Goal: Information Seeking & Learning: Check status

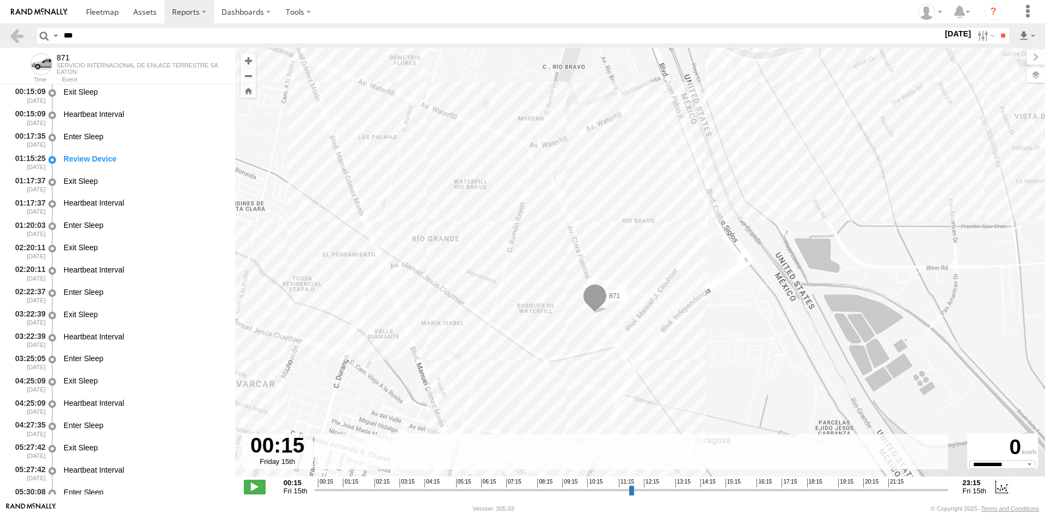
select select "**********"
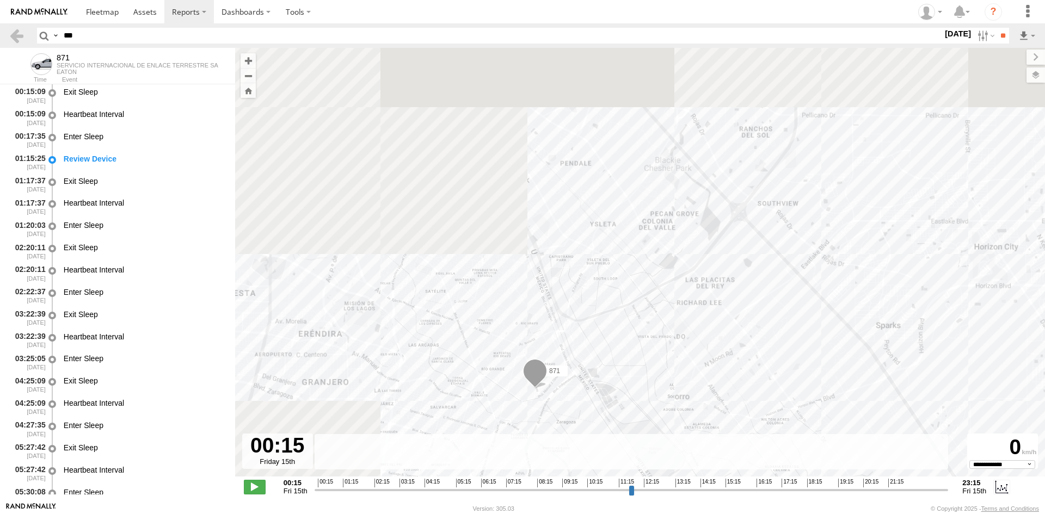
drag, startPoint x: 418, startPoint y: 184, endPoint x: 518, endPoint y: 308, distance: 160.2
click at [518, 308] on div "871" at bounding box center [640, 268] width 810 height 440
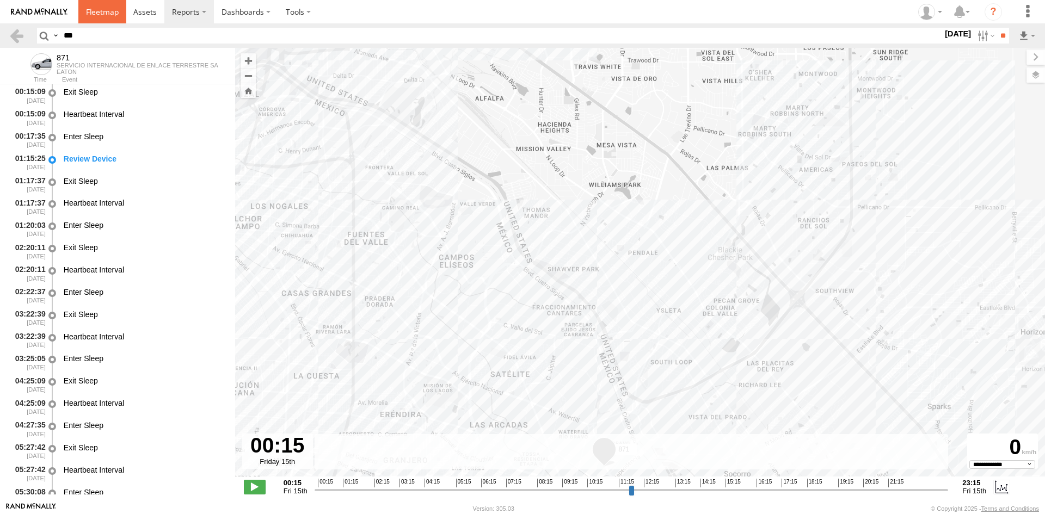
click at [101, 14] on span at bounding box center [102, 12] width 33 height 10
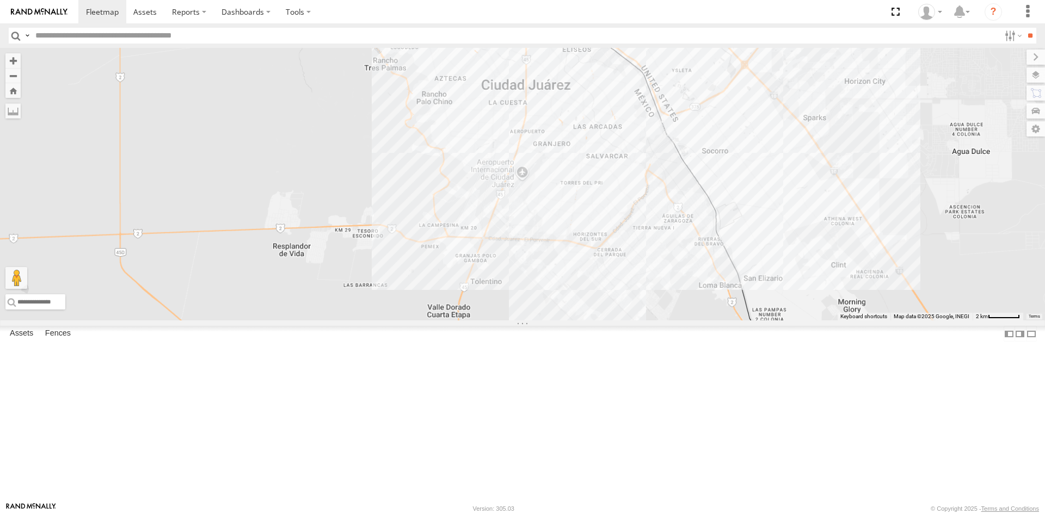
drag, startPoint x: 636, startPoint y: 155, endPoint x: 336, endPoint y: 207, distance: 304.2
click at [336, 207] on div "AN539297 AN531651 015910001811580 ZJ535914 AN533297 F2771" at bounding box center [522, 184] width 1045 height 273
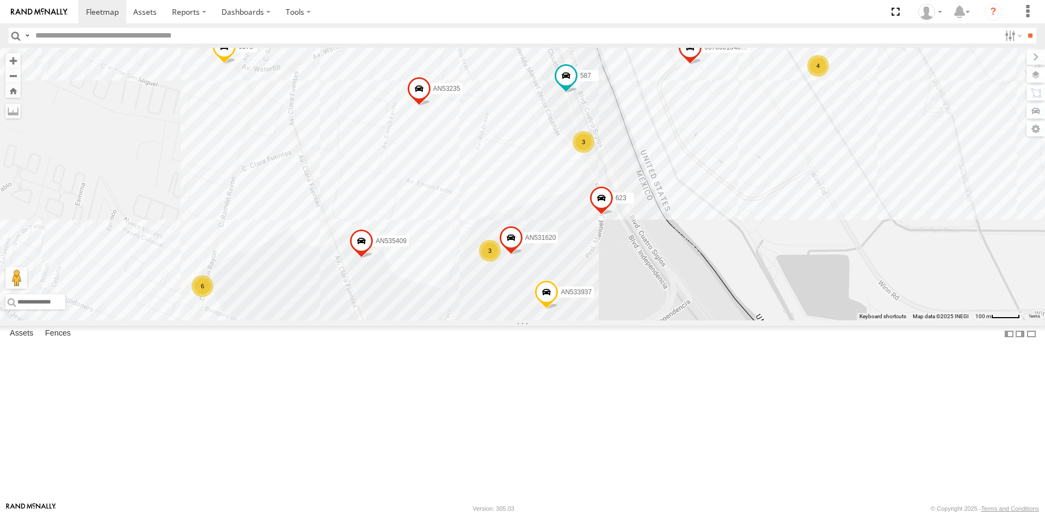
drag, startPoint x: 600, startPoint y: 321, endPoint x: 567, endPoint y: 229, distance: 97.9
click at [570, 232] on div "AN539297 AN531651 015910001811580 ZJ535914 AN533297 F2771 845 141 AN53575 467 N…" at bounding box center [522, 184] width 1045 height 273
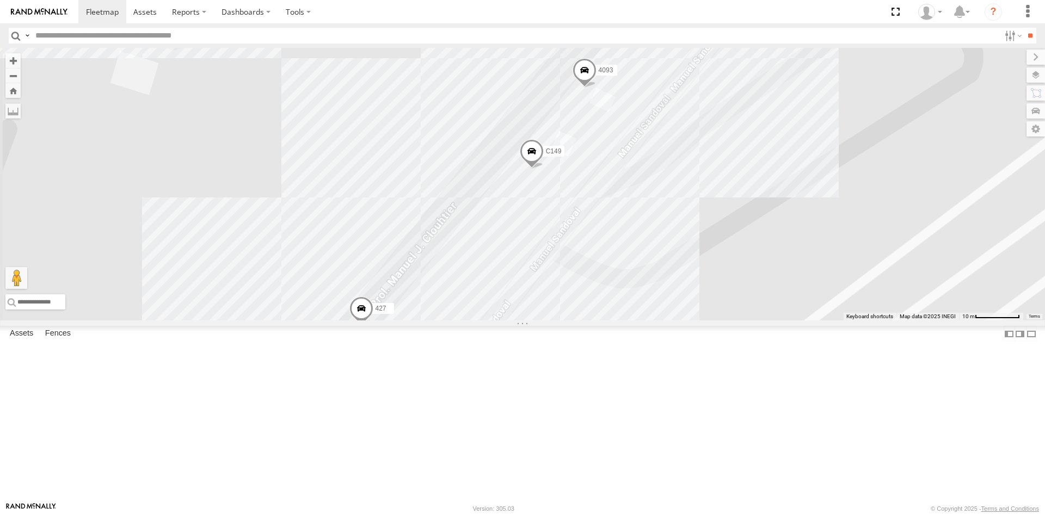
drag, startPoint x: 681, startPoint y: 318, endPoint x: 701, endPoint y: 264, distance: 57.5
click at [701, 268] on div "C149 4093 427 3553" at bounding box center [522, 184] width 1045 height 273
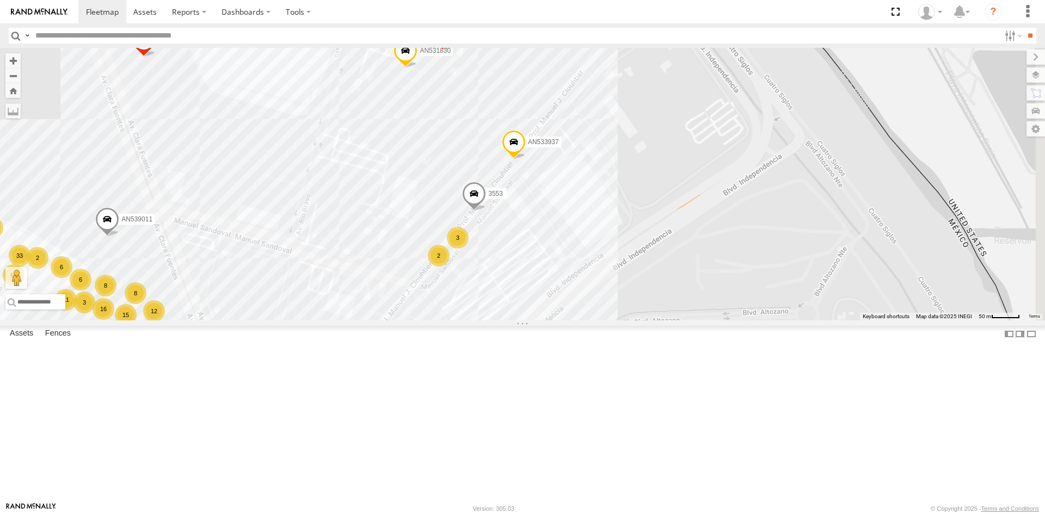
drag, startPoint x: 608, startPoint y: 257, endPoint x: 586, endPoint y: 298, distance: 46.0
click at [586, 298] on div "3553 AN533937 AN53003 12 9 11 67 15 15 16 33 15 6 23 17 6 20 11 2 2 AN532390 8 …" at bounding box center [522, 184] width 1045 height 273
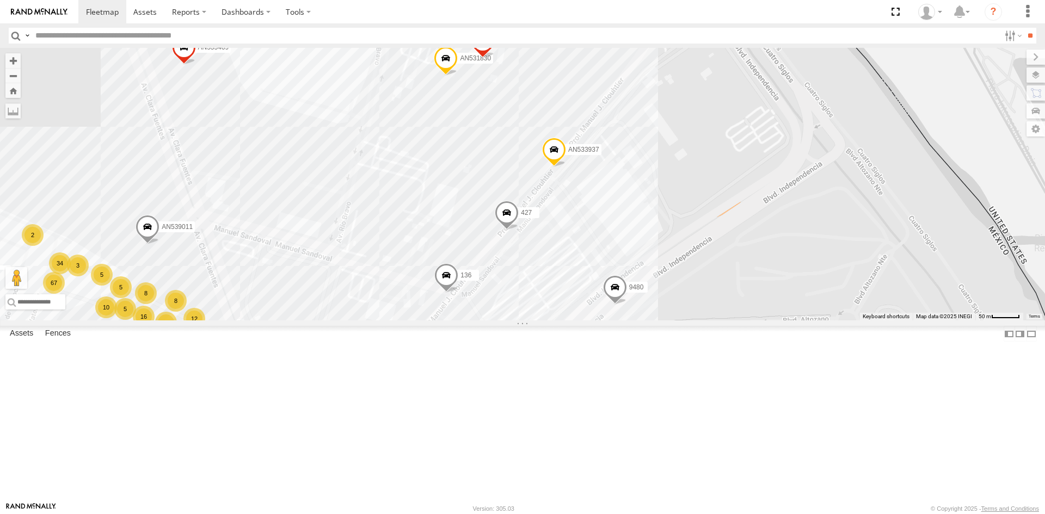
drag, startPoint x: 618, startPoint y: 255, endPoint x: 598, endPoint y: 313, distance: 61.6
click at [598, 318] on div "AN533937 6681 460 6679 427 12 9 10 67 15 16 34 16 5 22 20 5 20 10 AN532390 8 5 …" at bounding box center [522, 184] width 1045 height 273
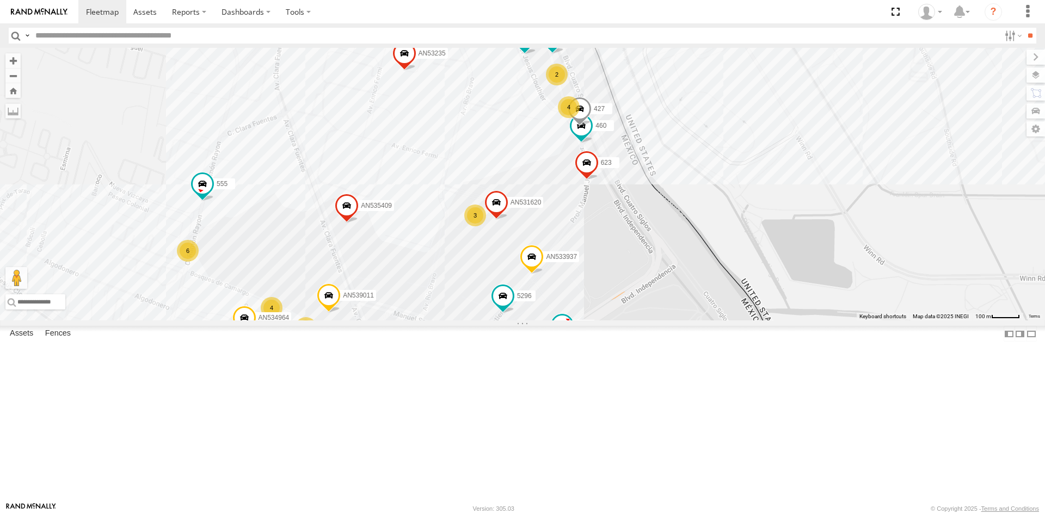
drag, startPoint x: 592, startPoint y: 347, endPoint x: 413, endPoint y: 286, distance: 188.6
click at [602, 319] on div "AN539297 AN531651 015910001811580 ZJ535914 AN531968 AN533297 AN535917 F2771 866…" at bounding box center [522, 184] width 1045 height 273
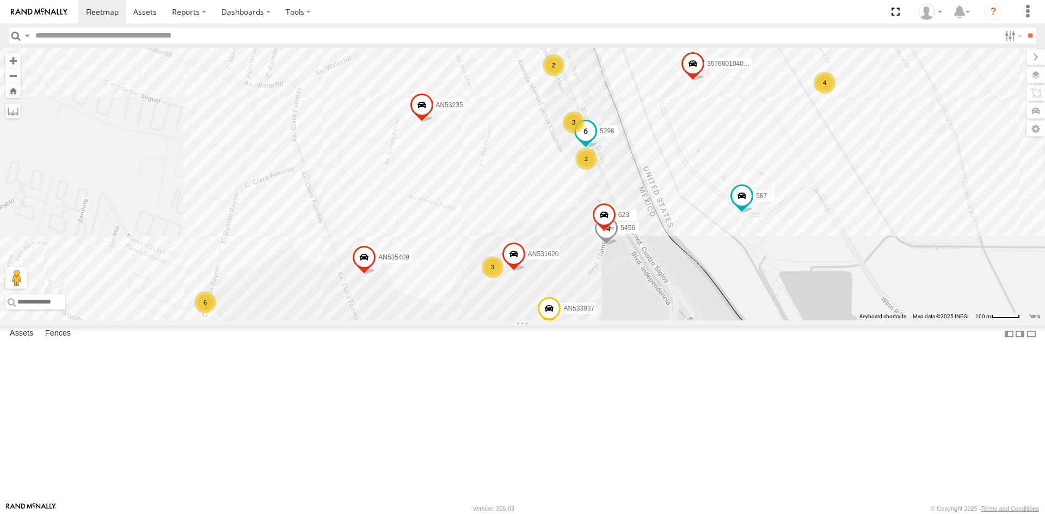
drag, startPoint x: 592, startPoint y: 174, endPoint x: 612, endPoint y: 226, distance: 55.3
click at [612, 136] on label "5296" at bounding box center [604, 130] width 27 height 11
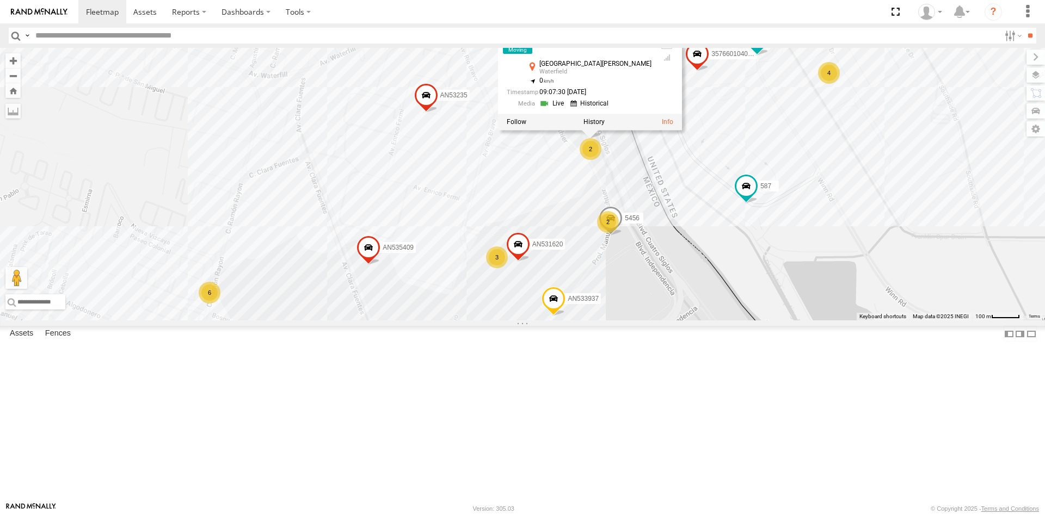
drag, startPoint x: 584, startPoint y: 374, endPoint x: 594, endPoint y: 250, distance: 123.8
click at [603, 262] on div "AN533937 357660104096649 5456 587 C149 AN534964 AN539011 AN535409 5296 427 AN53…" at bounding box center [522, 184] width 1045 height 273
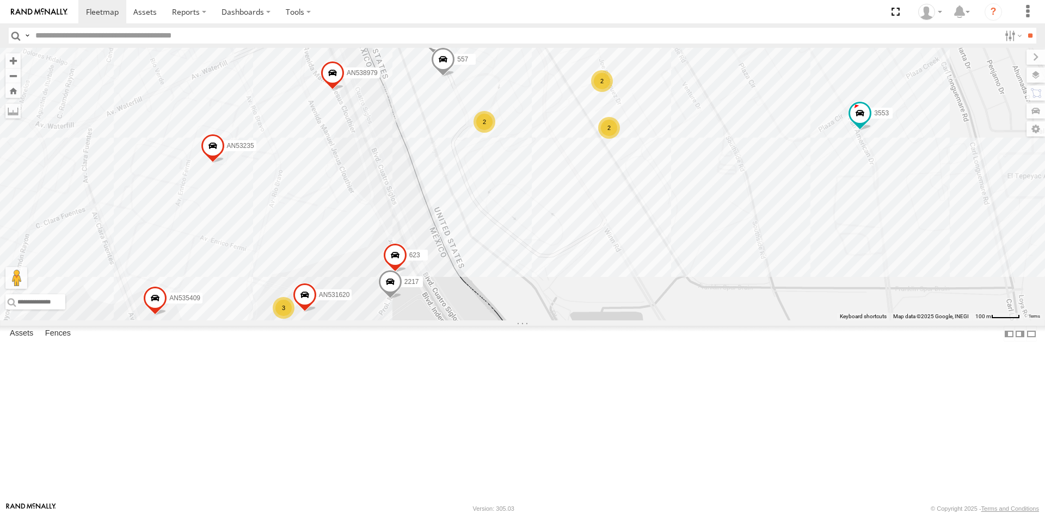
drag, startPoint x: 363, startPoint y: 362, endPoint x: 405, endPoint y: 262, distance: 108.5
click at [400, 276] on div "845 AN5310637 ZJ213 7937 Nissan 802 177 357660104097530 5938 ZJ531699 AN530059 …" at bounding box center [522, 184] width 1045 height 273
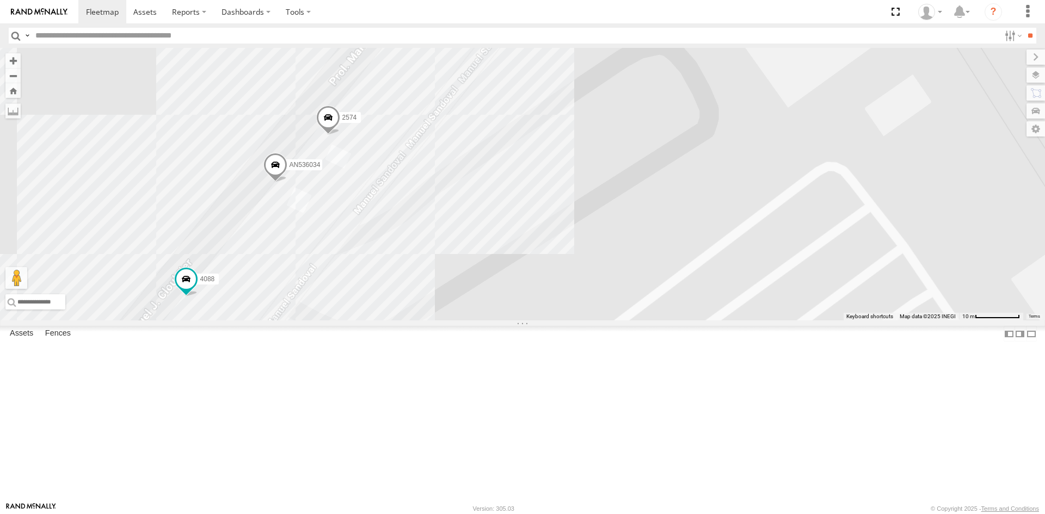
drag, startPoint x: 378, startPoint y: 247, endPoint x: 362, endPoint y: 340, distance: 94.3
click at [362, 320] on div "357660104096649 AN534964 AN539011 AN535409 460 3736 AN531620 AN53235 3485185f54…" at bounding box center [522, 184] width 1045 height 273
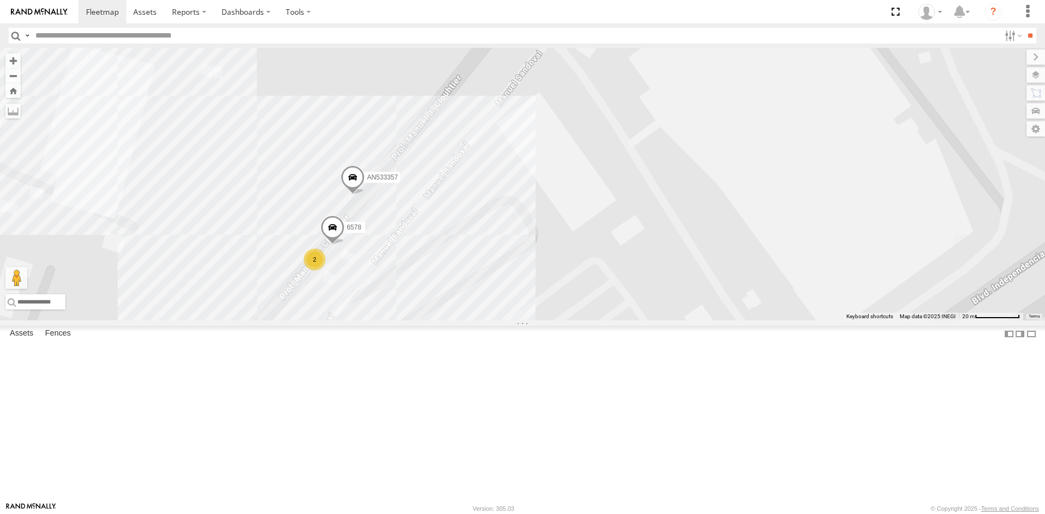
drag, startPoint x: 547, startPoint y: 265, endPoint x: 474, endPoint y: 342, distance: 106.6
click at [474, 320] on div "6578 AN533357 2" at bounding box center [522, 184] width 1045 height 273
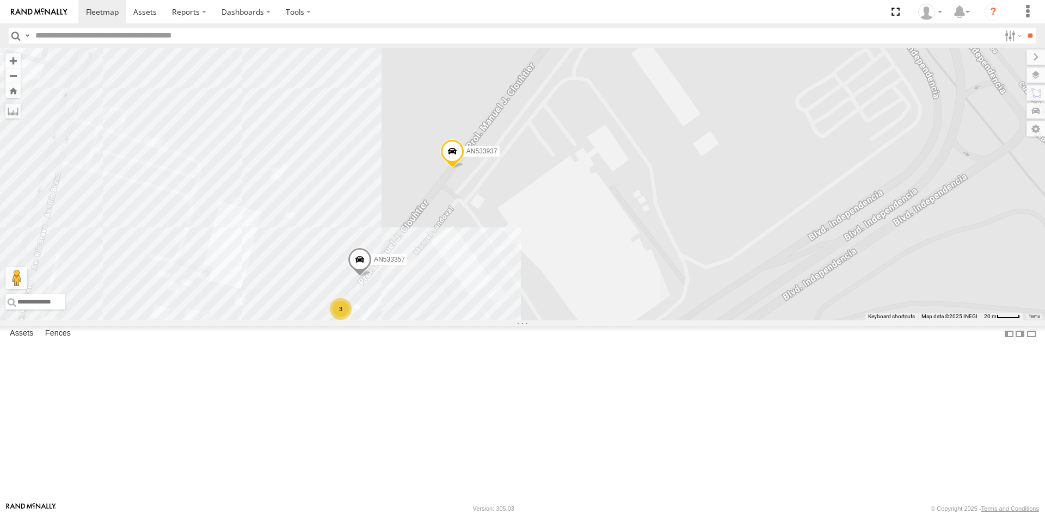
drag, startPoint x: 535, startPoint y: 323, endPoint x: 477, endPoint y: 392, distance: 90.7
click at [477, 320] on div "AN533357 AN533937 6792 C444 3 2 AN531830 AN531522" at bounding box center [522, 184] width 1045 height 273
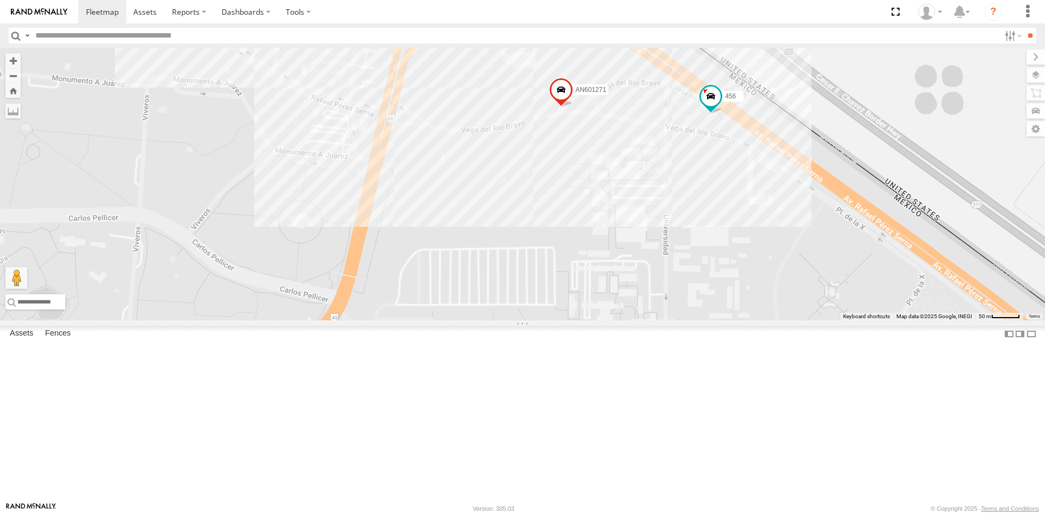
drag, startPoint x: 560, startPoint y: 207, endPoint x: 530, endPoint y: 302, distance: 99.8
click at [530, 302] on div "AN539297 AN531651 015910001811580 ZJ535914 AN533297 F2771 845 7323 AN5310637 25…" at bounding box center [522, 184] width 1045 height 273
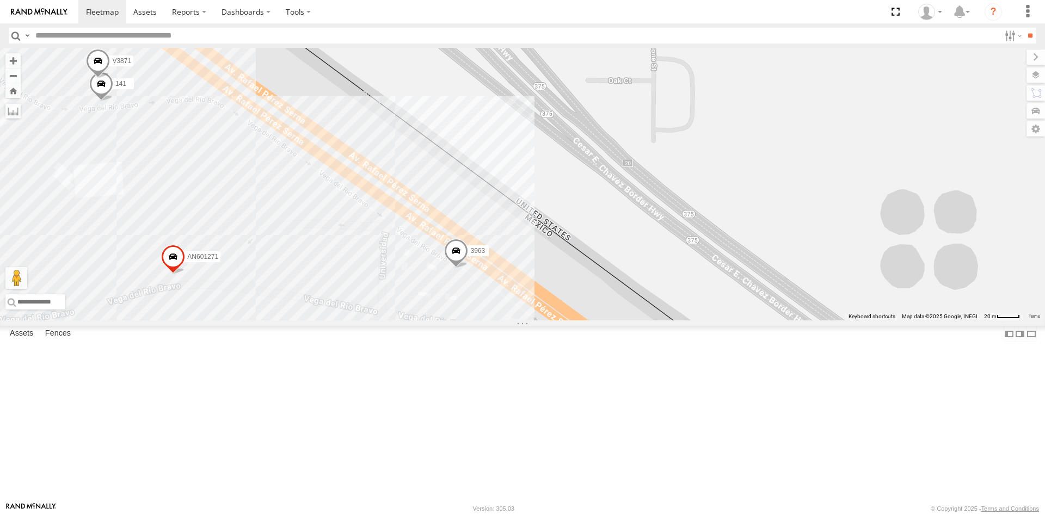
drag, startPoint x: 427, startPoint y: 305, endPoint x: 442, endPoint y: 248, distance: 59.0
click at [444, 246] on div "AN539225 AN601271 136 AN601523 3915 687 6679 141 V3871 3963" at bounding box center [522, 184] width 1045 height 273
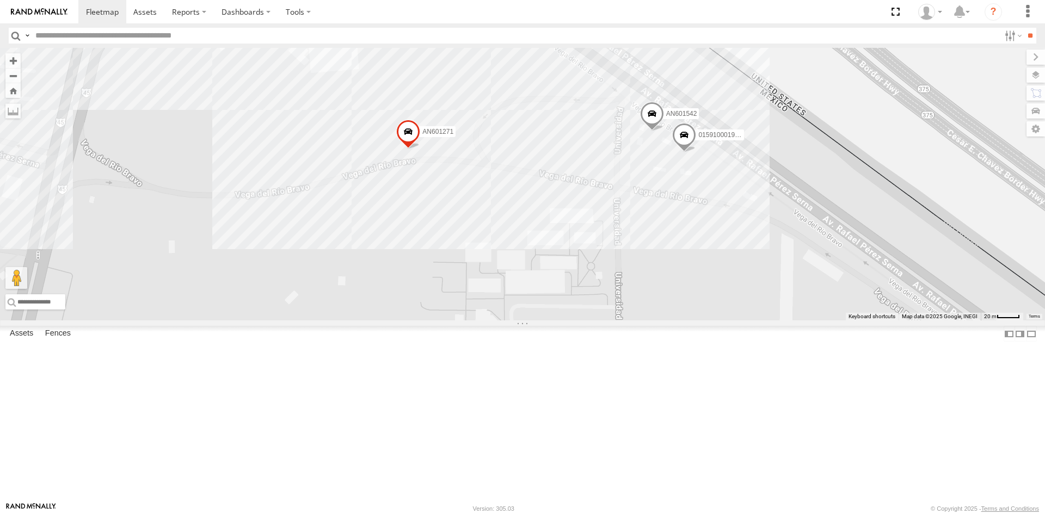
drag, startPoint x: 468, startPoint y: 280, endPoint x: 476, endPoint y: 308, distance: 29.4
click at [476, 308] on div "AN539297 AN535203 AN531651 015910001811580 ZJ535914 AN539766 F2771 AN5310637 59…" at bounding box center [522, 184] width 1045 height 273
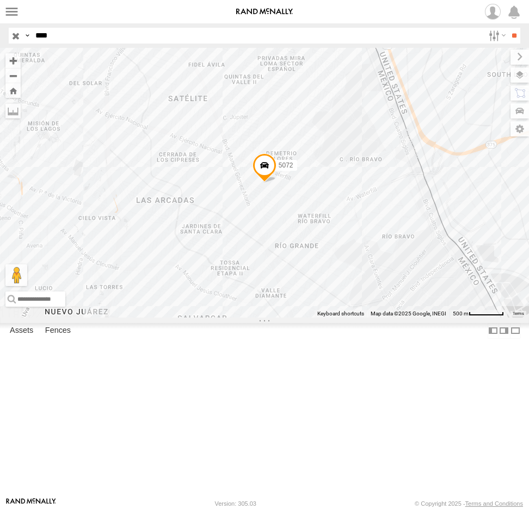
click at [2, 33] on header "Search Query Asset ID Asset Label Registration Manufacturer Model VIN Job ID IP" at bounding box center [264, 35] width 529 height 24
type input "****"
click at [508, 28] on input "**" at bounding box center [514, 36] width 13 height 16
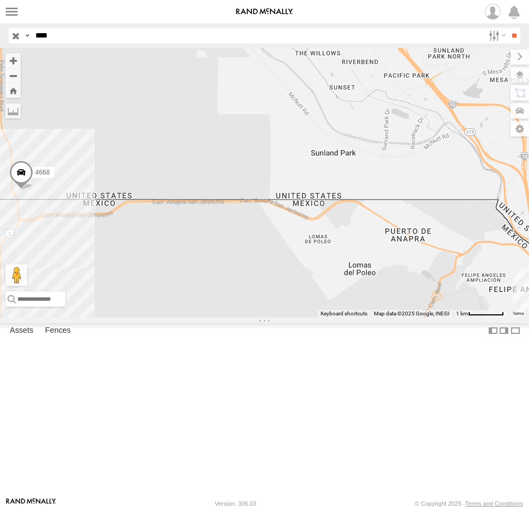
drag, startPoint x: 44, startPoint y: 226, endPoint x: 74, endPoint y: 236, distance: 31.3
click at [74, 236] on div "AN537119 4668" at bounding box center [264, 183] width 529 height 270
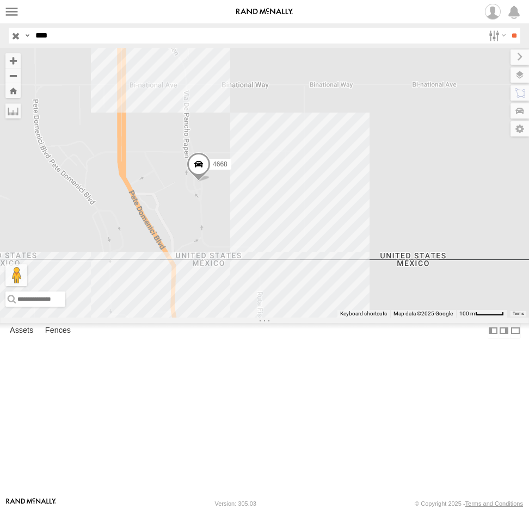
click at [201, 182] on span at bounding box center [199, 166] width 24 height 29
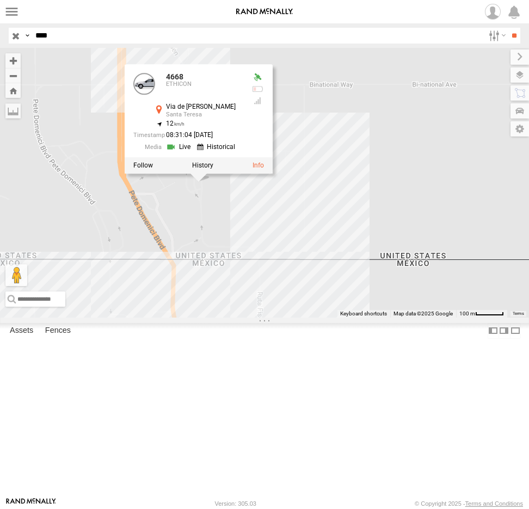
click at [201, 169] on label at bounding box center [202, 166] width 21 height 8
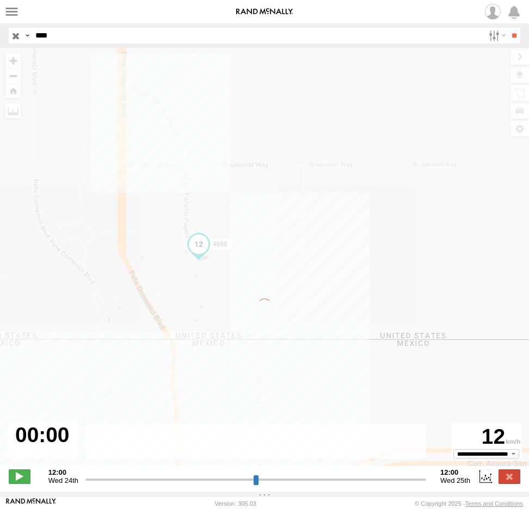
type input "**********"
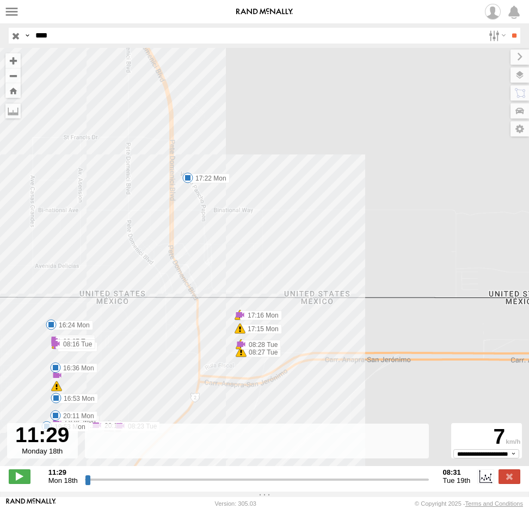
drag, startPoint x: 56, startPoint y: 35, endPoint x: 17, endPoint y: 28, distance: 39.8
click at [27, 34] on div "Search Query Asset ID Asset Label Registration Manufacturer Model VIN Job ID Dr…" at bounding box center [258, 36] width 499 height 16
click at [508, 28] on input "**" at bounding box center [514, 36] width 13 height 16
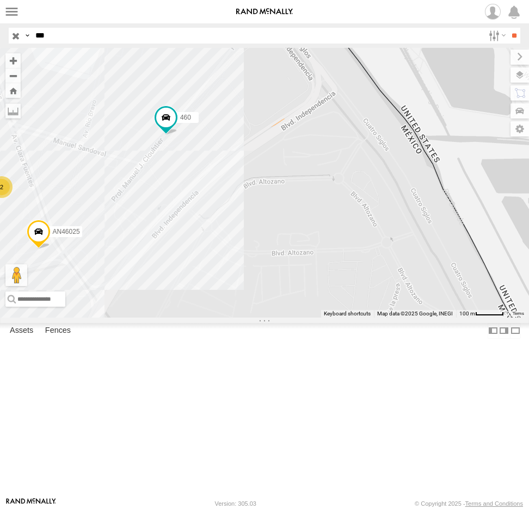
drag, startPoint x: 173, startPoint y: 304, endPoint x: 220, endPoint y: 391, distance: 99.3
click at [220, 318] on div "AN536810 AN531366 757 357660104094602 AN533460 AN535057 AN539216 460 0159100028…" at bounding box center [264, 183] width 529 height 270
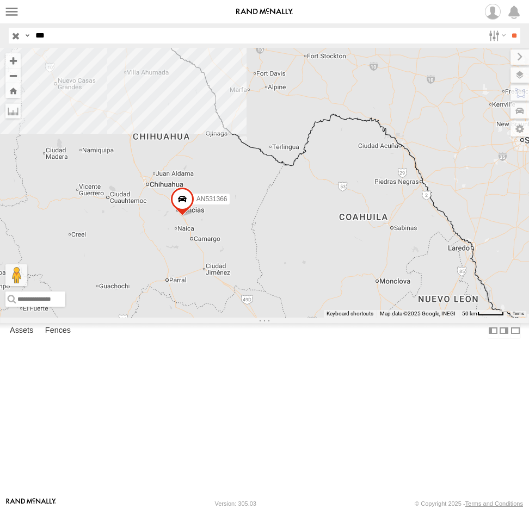
drag, startPoint x: 63, startPoint y: 35, endPoint x: -39, endPoint y: 43, distance: 102.0
click at [0, 43] on html at bounding box center [264, 254] width 529 height 509
click at [508, 28] on input "**" at bounding box center [514, 36] width 13 height 16
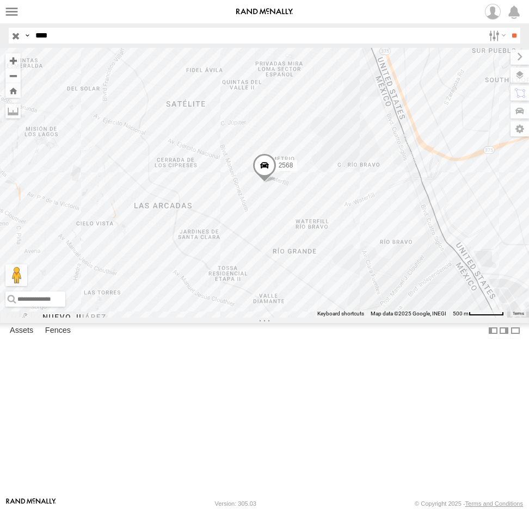
click at [263, 183] on span at bounding box center [264, 167] width 24 height 29
drag, startPoint x: 56, startPoint y: 39, endPoint x: 16, endPoint y: 38, distance: 40.3
click at [16, 38] on div "Search Query Asset ID Asset Label Registration Manufacturer Model VIN Job ID Dr…" at bounding box center [258, 36] width 499 height 16
type input "****"
click at [508, 28] on input "**" at bounding box center [514, 36] width 13 height 16
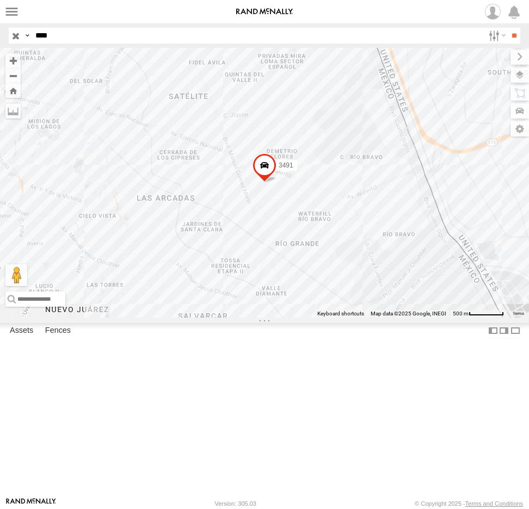
select select "**********"
drag, startPoint x: 32, startPoint y: 40, endPoint x: -31, endPoint y: 48, distance: 63.2
click at [0, 48] on html at bounding box center [264, 254] width 529 height 509
type input "****"
click at [508, 28] on input "**" at bounding box center [514, 36] width 13 height 16
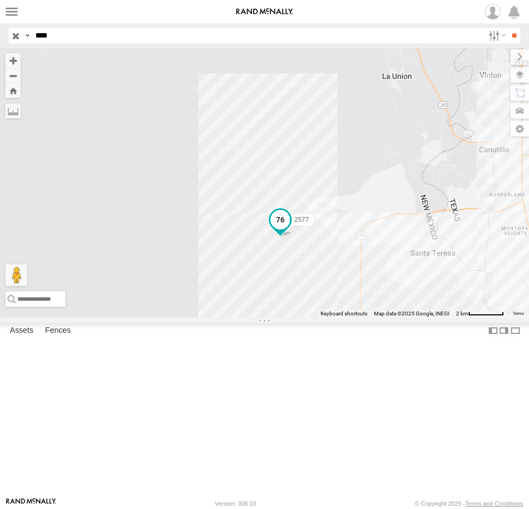
click at [285, 230] on span at bounding box center [280, 220] width 20 height 20
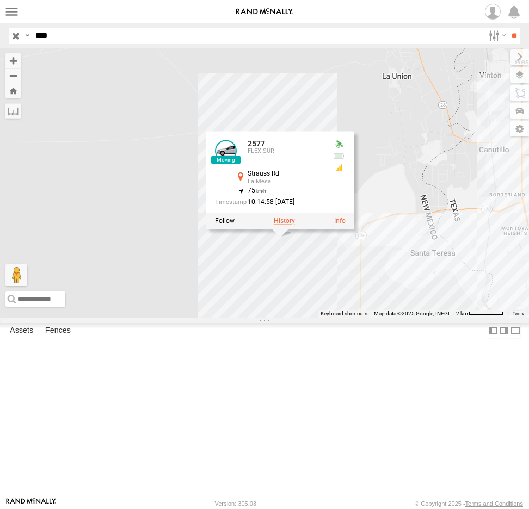
click at [288, 225] on label at bounding box center [284, 221] width 21 height 8
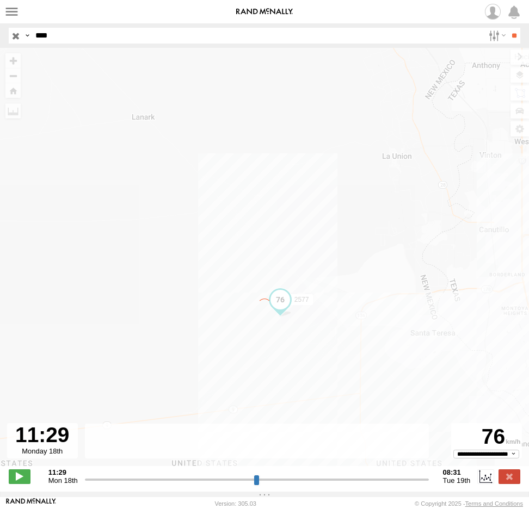
type input "**********"
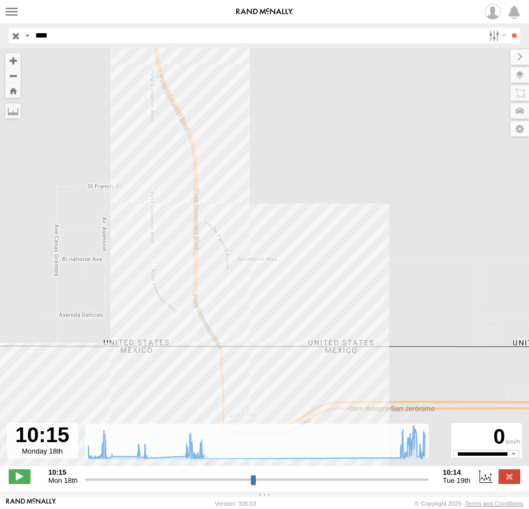
drag, startPoint x: 59, startPoint y: 38, endPoint x: -27, endPoint y: 36, distance: 86.0
click at [0, 36] on html at bounding box center [264, 254] width 529 height 509
type input "***"
click at [508, 28] on input "**" at bounding box center [514, 36] width 13 height 16
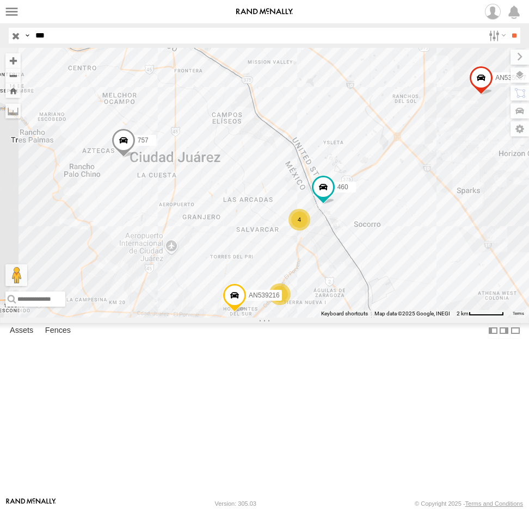
drag, startPoint x: 71, startPoint y: 35, endPoint x: 0, endPoint y: 35, distance: 70.7
click at [0, 35] on header "Search Query Asset ID Asset Label Registration Manufacturer Model VIN Job ID IP" at bounding box center [264, 35] width 529 height 24
click at [42, 37] on input "text" at bounding box center [257, 36] width 453 height 16
click at [508, 28] on input "**" at bounding box center [514, 36] width 13 height 16
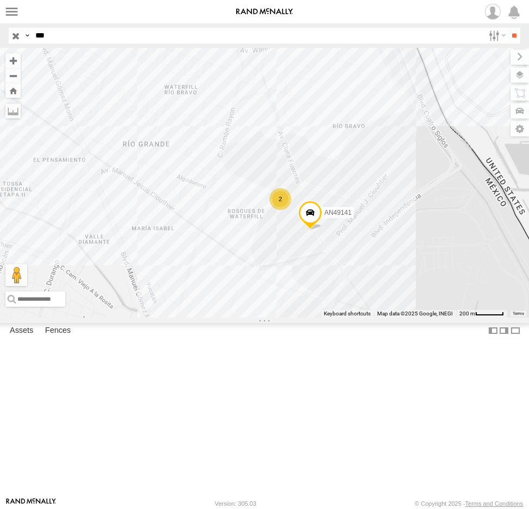
drag, startPoint x: 189, startPoint y: 209, endPoint x: 200, endPoint y: 228, distance: 21.2
click at [200, 228] on div "AN532015 AN53244 AN534109 687 AN48162 447 2 AN49141 714" at bounding box center [264, 183] width 529 height 270
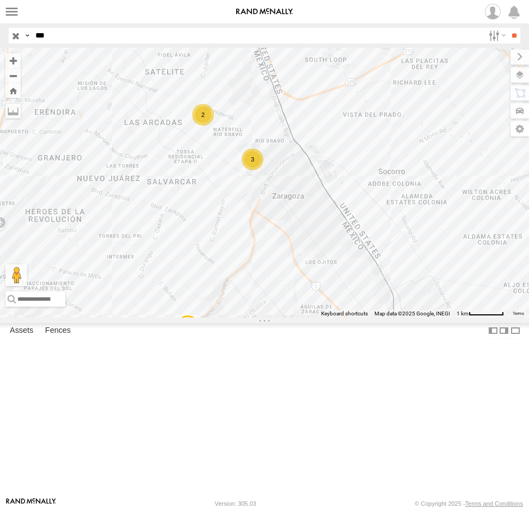
drag, startPoint x: 80, startPoint y: 33, endPoint x: -29, endPoint y: 37, distance: 108.9
click at [0, 37] on html at bounding box center [264, 254] width 529 height 509
type input "***"
click at [508, 28] on input "**" at bounding box center [514, 36] width 13 height 16
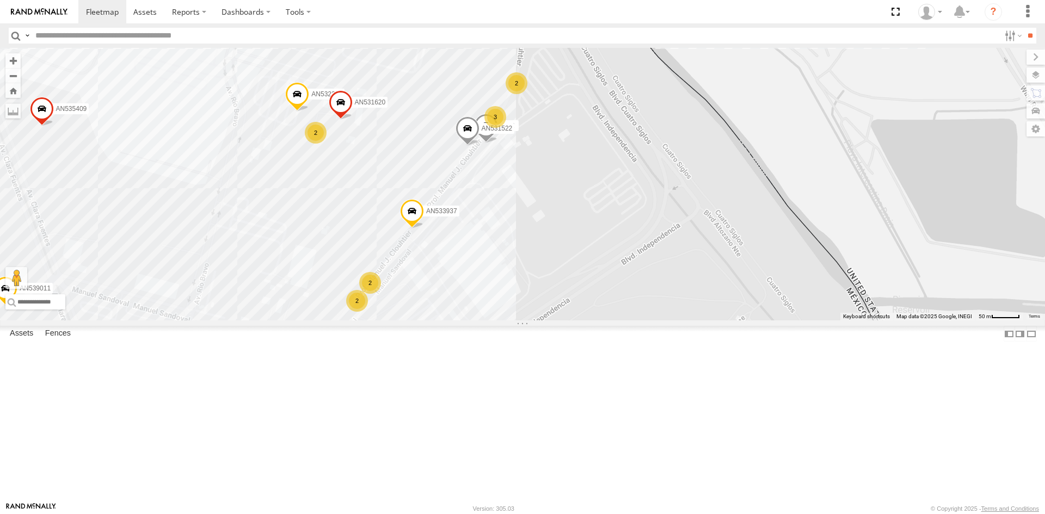
drag, startPoint x: 575, startPoint y: 345, endPoint x: 582, endPoint y: 243, distance: 103.1
click at [588, 245] on div "AN533937 AN532390 6792 AN539011 AN535409 623 460 AN531620 AN531522 3 3 2 2 2 2 2" at bounding box center [522, 184] width 1045 height 273
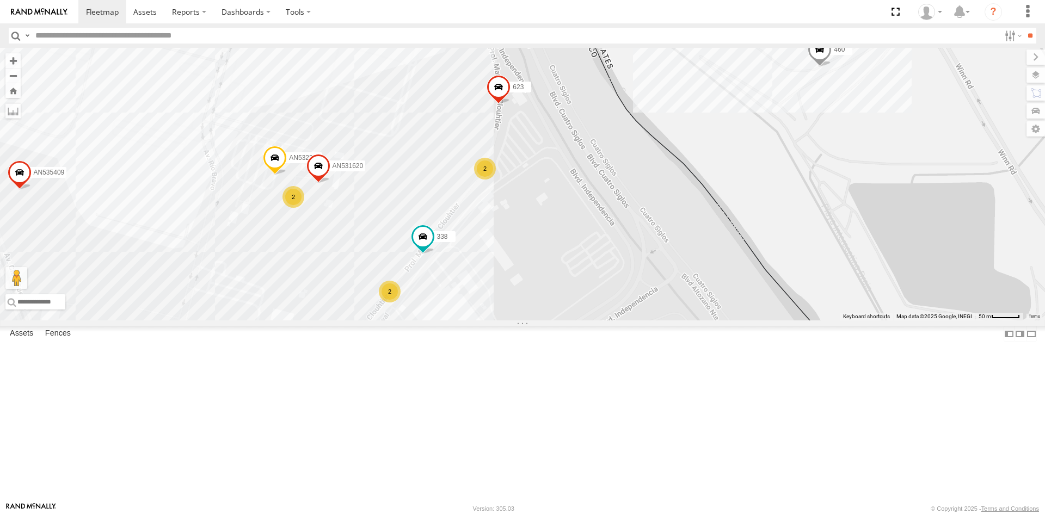
drag, startPoint x: 490, startPoint y: 218, endPoint x: 495, endPoint y: 304, distance: 85.5
click at [495, 304] on div "338 8736 AN539011 AN535409 623 AN531620 3485185f54f8 AN534964 AN535154 6578 460…" at bounding box center [522, 184] width 1045 height 273
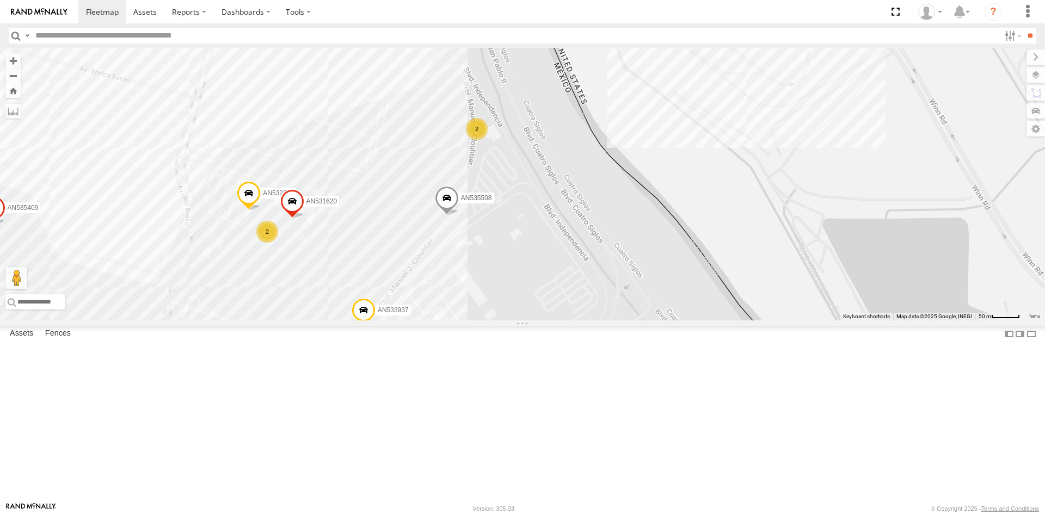
drag, startPoint x: 507, startPoint y: 310, endPoint x: 468, endPoint y: 355, distance: 59.5
click at [471, 320] on div "AN533937 AN532390 AN535508 AN535409 AN531620 AN531522 2 2 2 3 2" at bounding box center [522, 184] width 1045 height 273
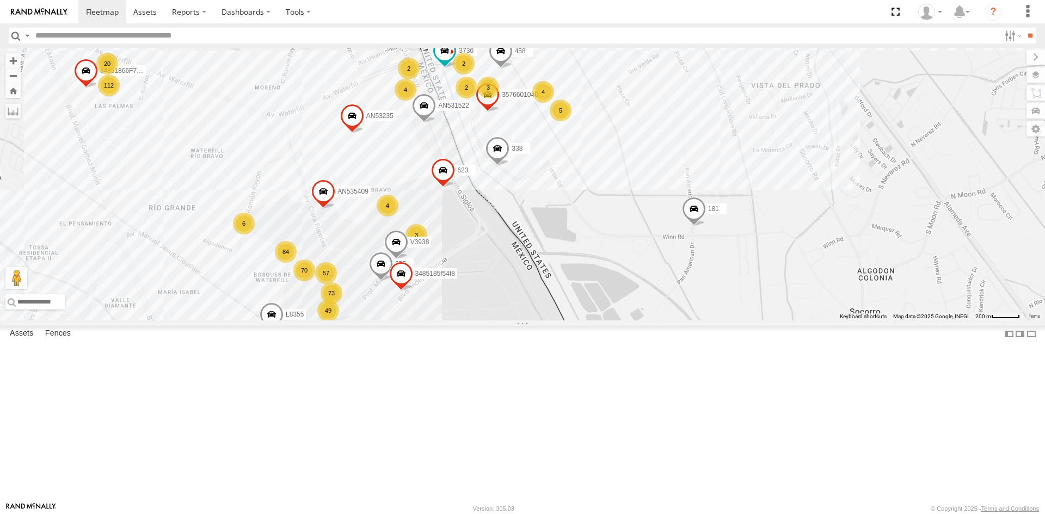
drag, startPoint x: 503, startPoint y: 190, endPoint x: 502, endPoint y: 282, distance: 92.5
click at [502, 282] on div "AN539297 AN535203 AN531651 015910001811580 ZJ535914 AN533297 AN539766 F2771 AN5…" at bounding box center [522, 184] width 1045 height 273
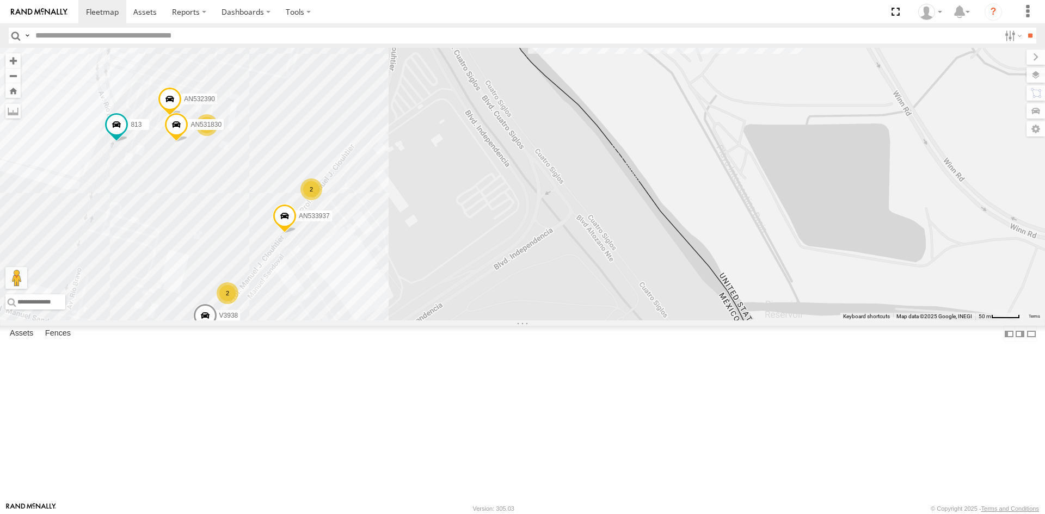
drag, startPoint x: 407, startPoint y: 398, endPoint x: 529, endPoint y: 285, distance: 166.3
click at [529, 285] on div "AN533937 357660104096649 813 694 AN535508 AN534964 AN539011 AN535409 458 623 33…" at bounding box center [522, 184] width 1045 height 273
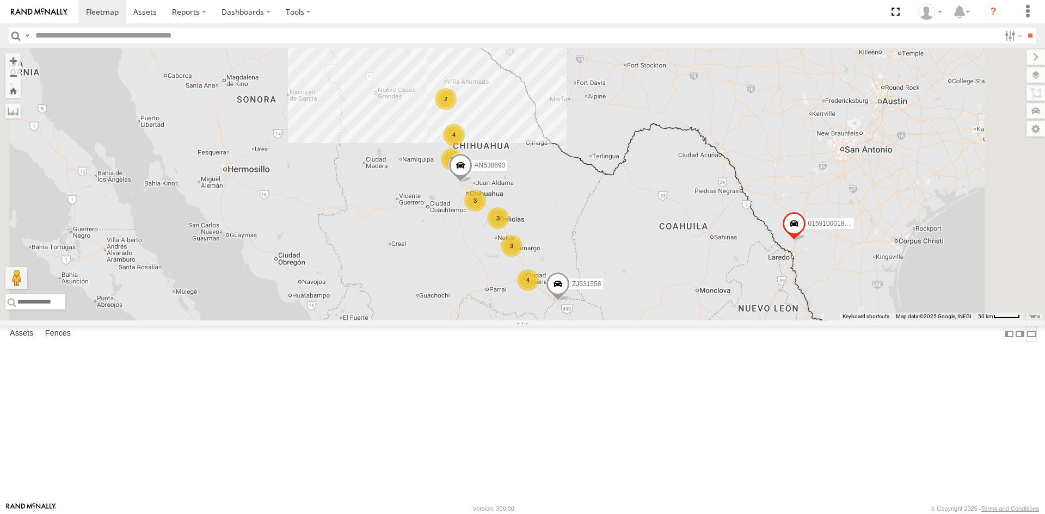
click at [1026, 342] on label at bounding box center [1031, 334] width 11 height 16
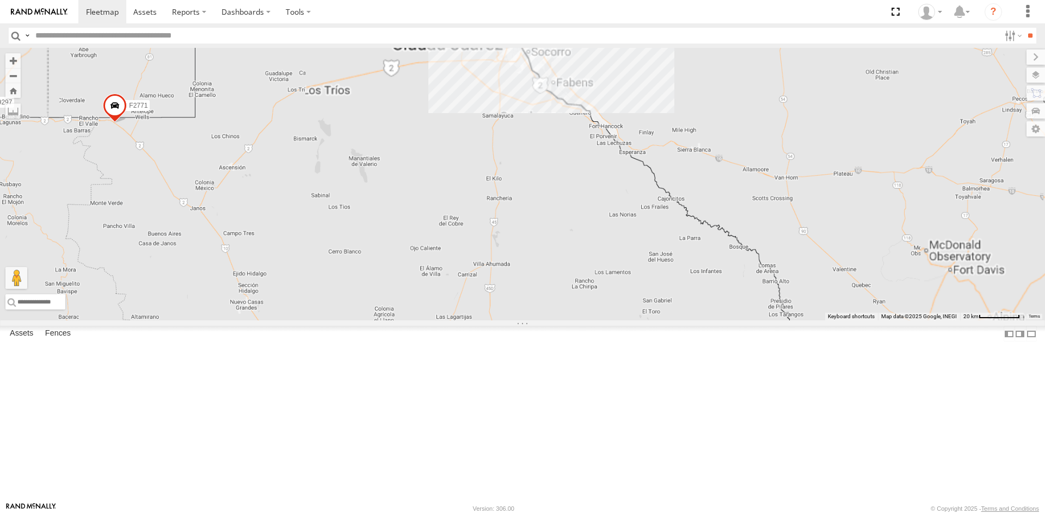
drag, startPoint x: 417, startPoint y: 150, endPoint x: 355, endPoint y: 343, distance: 203.0
click at [355, 320] on div "AN539297 ZJ531558 015910001811580 AN538690 AN533297 F2771 AN535453" at bounding box center [522, 184] width 1045 height 273
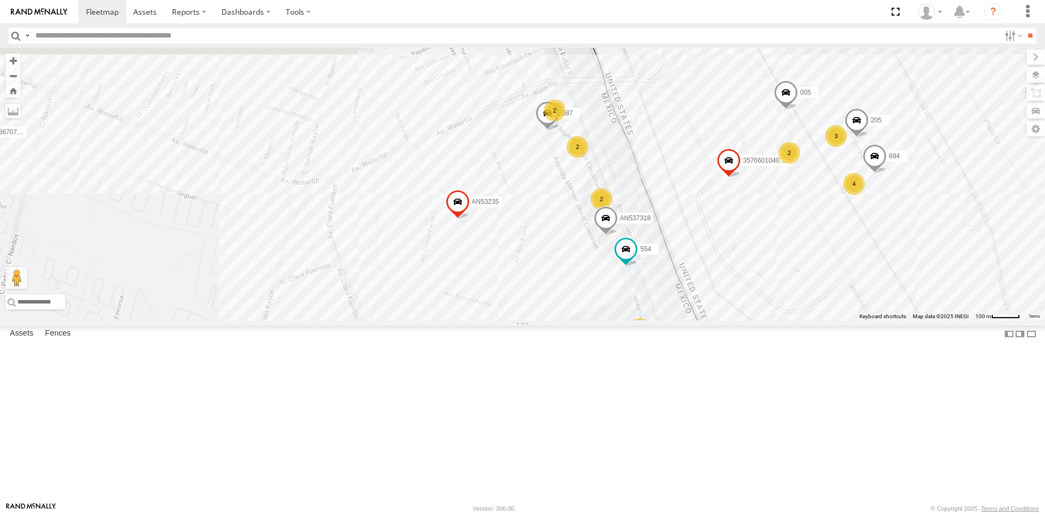
drag, startPoint x: 570, startPoint y: 169, endPoint x: 515, endPoint y: 359, distance: 197.7
click at [523, 320] on div "AN533937 357660104096649 c145 694 348518670794 587 AN534964 005 AN539011 205 55…" at bounding box center [522, 184] width 1045 height 273
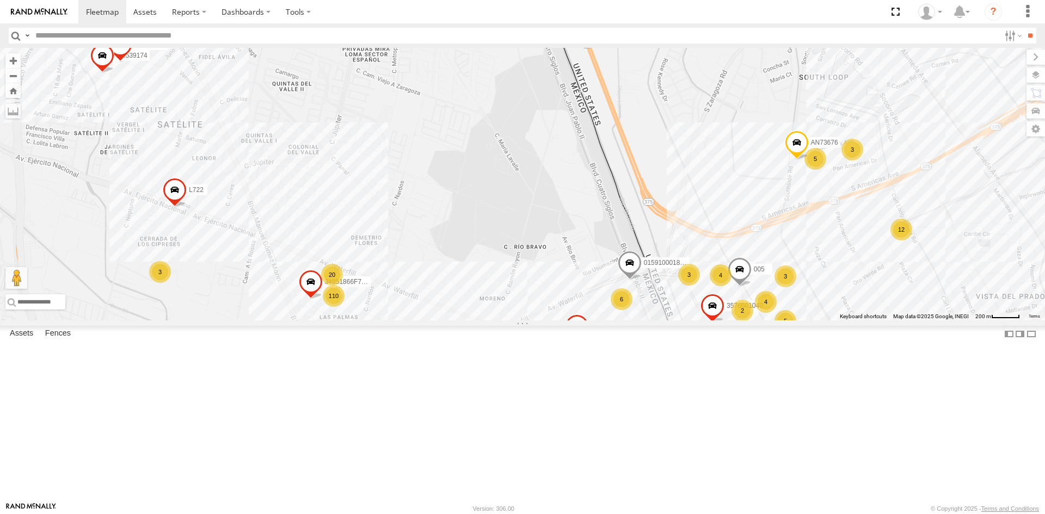
drag, startPoint x: 498, startPoint y: 232, endPoint x: 564, endPoint y: 342, distance: 128.1
click at [564, 320] on div "AN533937 357660104096649 c145 005 558 AN535409 AN53235 3485185f54f8 01591000184…" at bounding box center [522, 184] width 1045 height 273
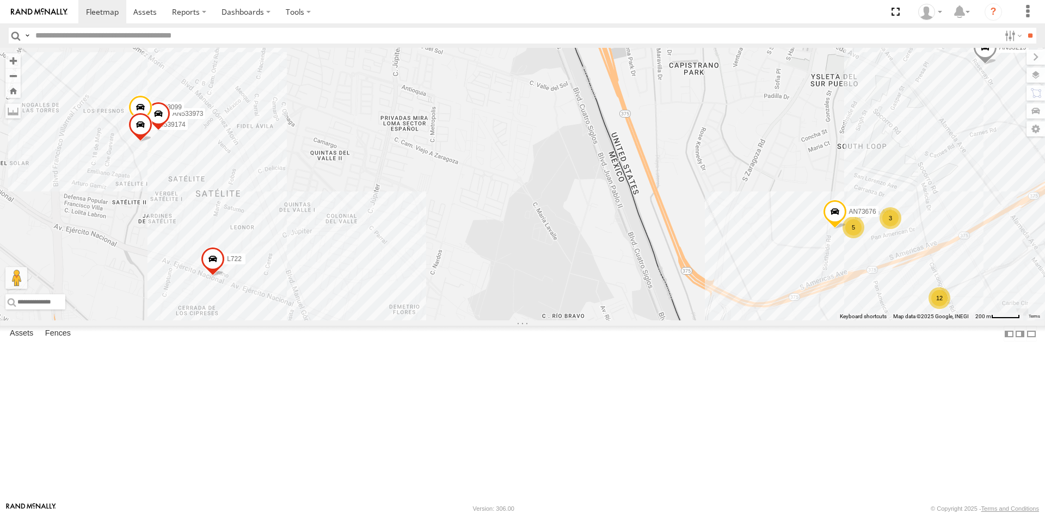
drag, startPoint x: 423, startPoint y: 345, endPoint x: 431, endPoint y: 223, distance: 122.7
click at [431, 223] on div "AN533937 357660104096649 c145 005 558 AN535409 AN53235 3485185f54f8 01591000184…" at bounding box center [522, 184] width 1045 height 273
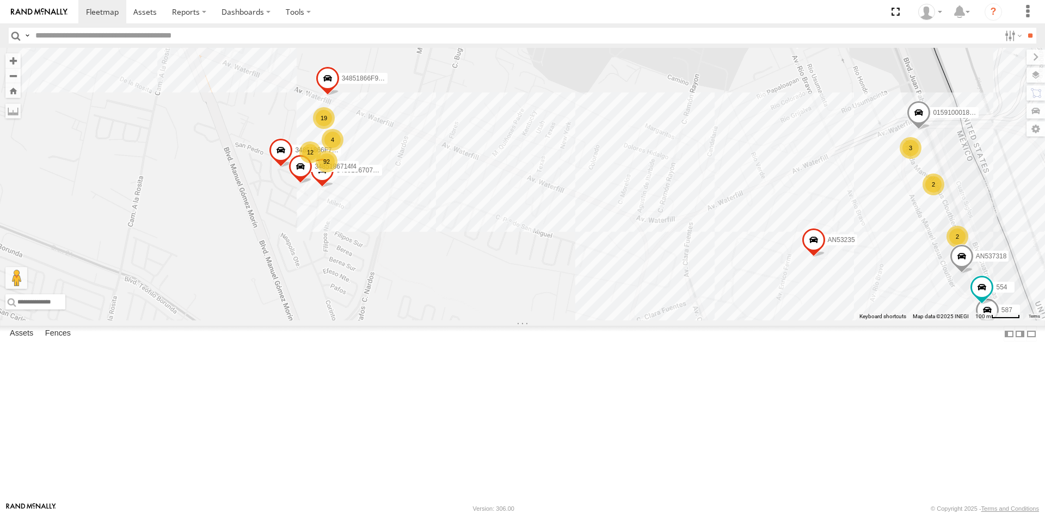
drag, startPoint x: 492, startPoint y: 306, endPoint x: 440, endPoint y: 248, distance: 77.8
click at [440, 248] on div "AN533937 357660104096649 005 558 AN535409 AN53235 3485185f54f8 015910001843096 …" at bounding box center [522, 184] width 1045 height 273
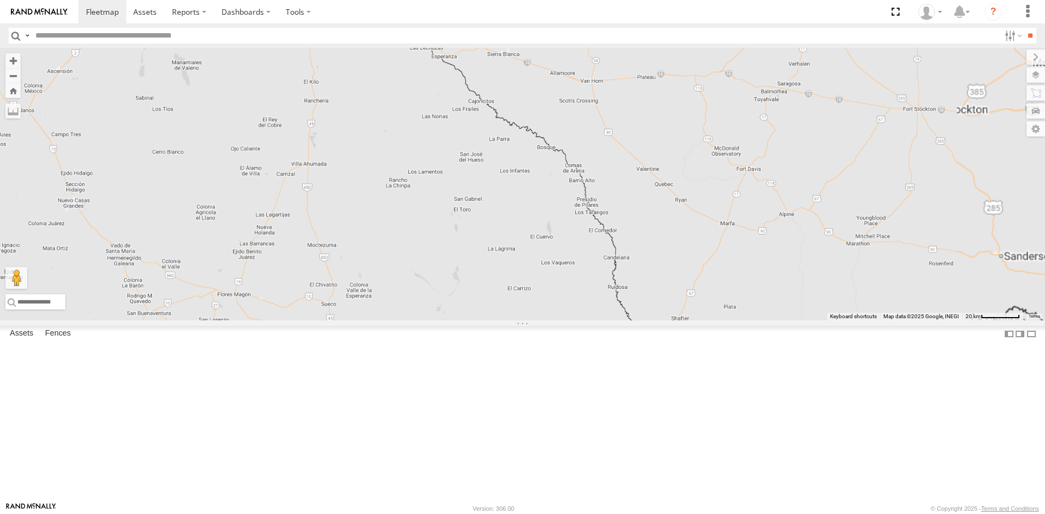
drag, startPoint x: 440, startPoint y: 92, endPoint x: 449, endPoint y: 206, distance: 114.1
click at [449, 206] on div "AN535203 AN531651 015910001811580 ZJ535914 AN539766" at bounding box center [522, 184] width 1045 height 273
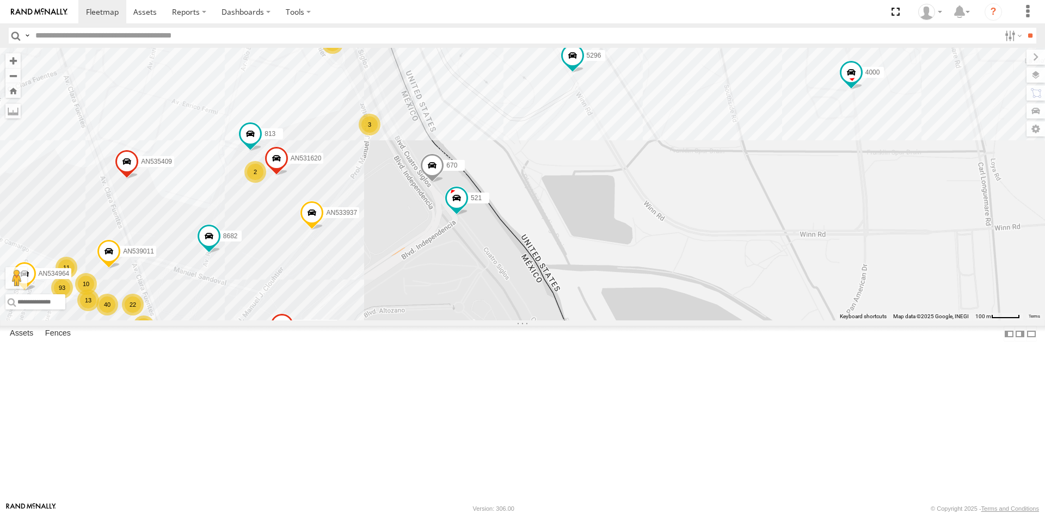
click at [417, 320] on div "AN535203 AN531651 015910001811580 ZJ535914 AN539766 AN531631 AN533297 845 AN531…" at bounding box center [522, 184] width 1045 height 273
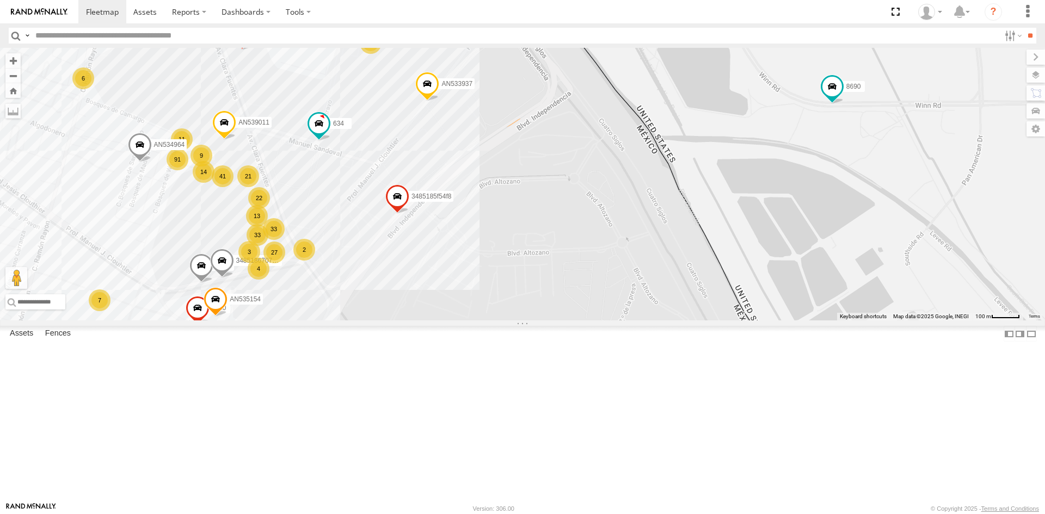
drag, startPoint x: 441, startPoint y: 127, endPoint x: 450, endPoint y: 226, distance: 99.4
click at [450, 226] on div "AN535203 AN531651 015910001811580 ZJ535914 AN539766 AN531631 AN533297 F2771 845…" at bounding box center [522, 184] width 1045 height 273
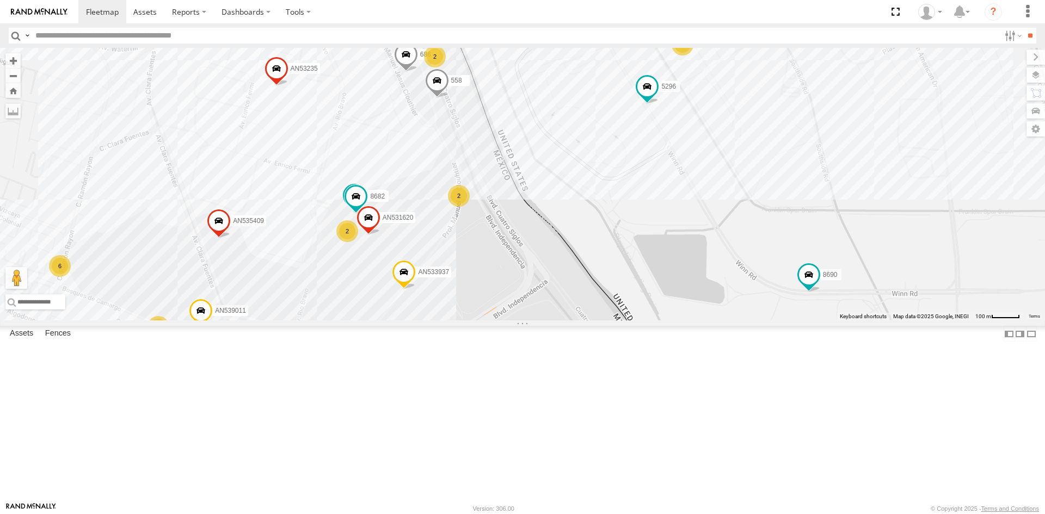
drag, startPoint x: 483, startPoint y: 293, endPoint x: 455, endPoint y: 340, distance: 54.6
click at [455, 320] on div "AN535203 AN531651 015910001811580 ZJ535914 AN539766 AN531631 AN533297 F2771 845…" at bounding box center [522, 184] width 1045 height 273
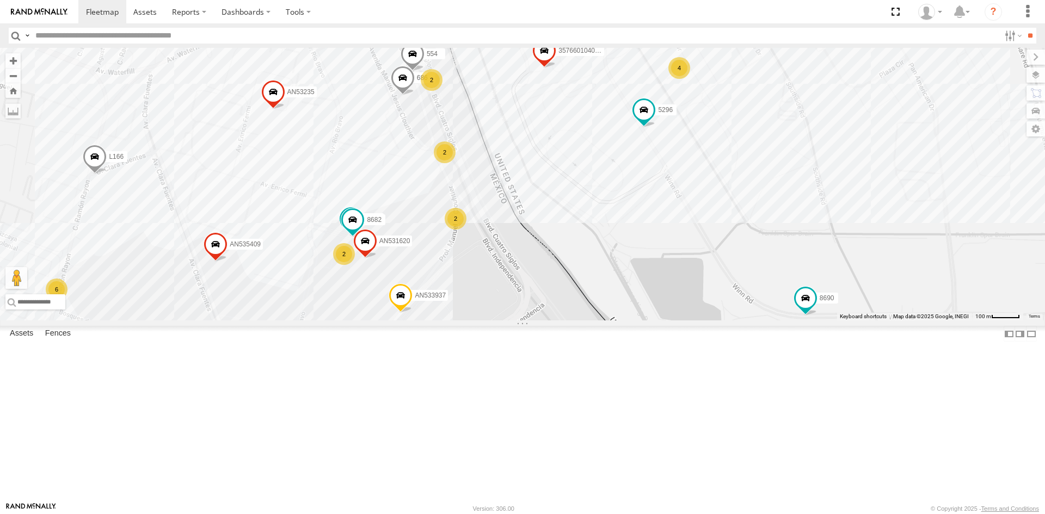
drag, startPoint x: 539, startPoint y: 283, endPoint x: 535, endPoint y: 308, distance: 24.7
click at [535, 308] on div "AN535203 AN531651 015910001811580 ZJ535914 AN539766 AN531631 AN533297 F2771 845…" at bounding box center [522, 184] width 1045 height 273
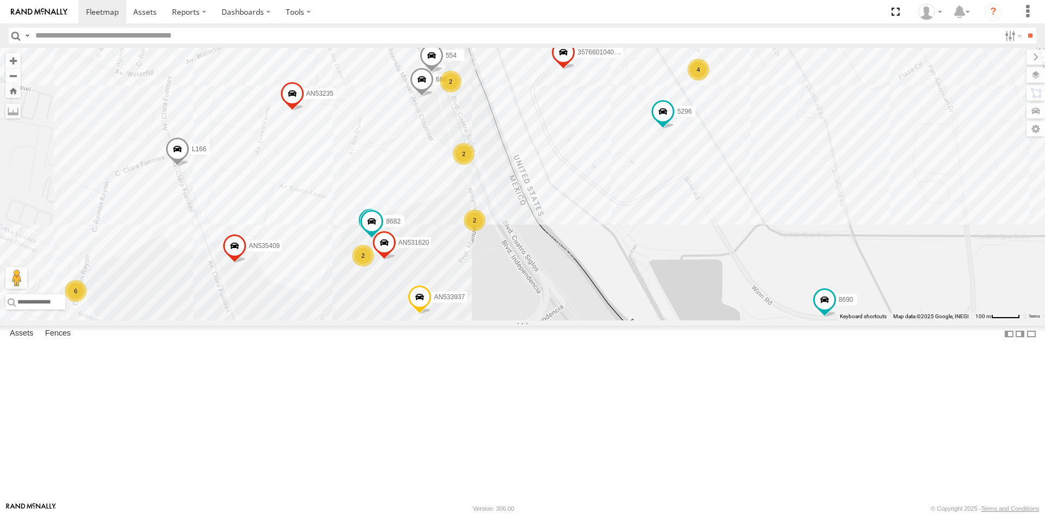
drag, startPoint x: 483, startPoint y: 234, endPoint x: 503, endPoint y: 236, distance: 20.7
click at [503, 236] on div "AN535203 AN531651 015910001811580 ZJ535914 AN539766 AN531631 AN533297 F2771 845…" at bounding box center [522, 184] width 1045 height 273
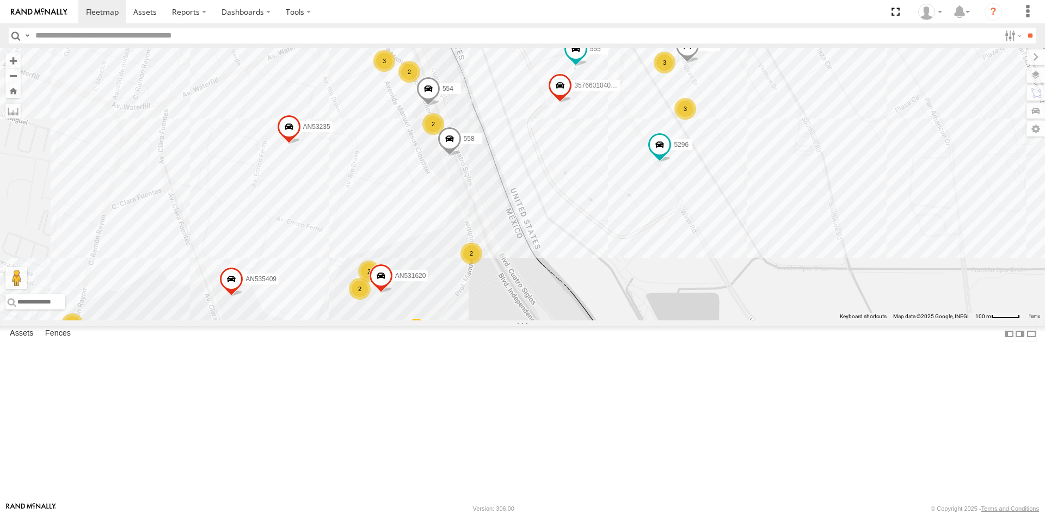
drag, startPoint x: 552, startPoint y: 310, endPoint x: 549, endPoint y: 345, distance: 36.1
click at [549, 320] on div "AN533937 357660104096649 3487 4000 AN53244 AN534964 L166 AN539011 205 558 AN535…" at bounding box center [522, 184] width 1045 height 273
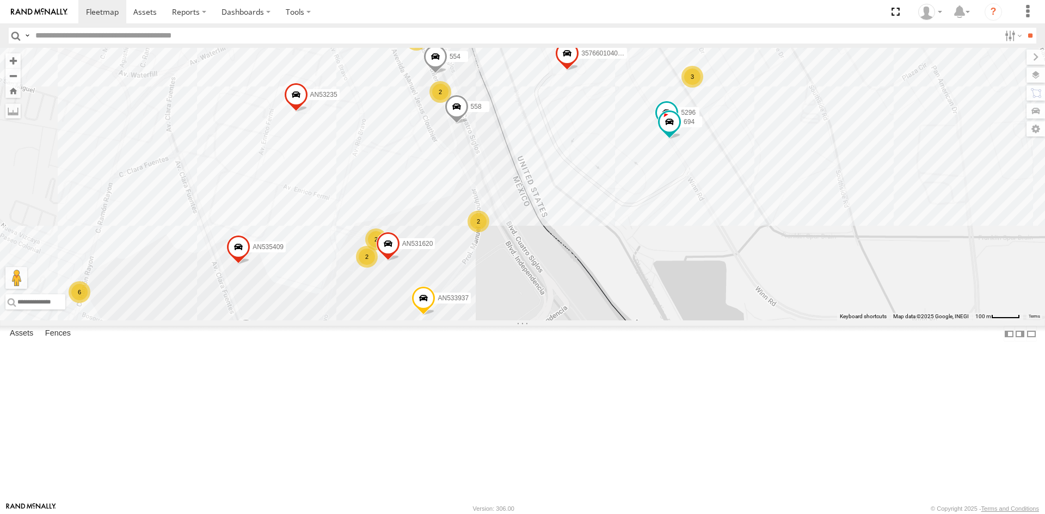
drag, startPoint x: 525, startPoint y: 333, endPoint x: 523, endPoint y: 292, distance: 41.4
click at [533, 293] on div "AN533937 357660104096649 3487 4000 AN53244 AN534964 L166 AN539011 205 558 AN535…" at bounding box center [522, 184] width 1045 height 273
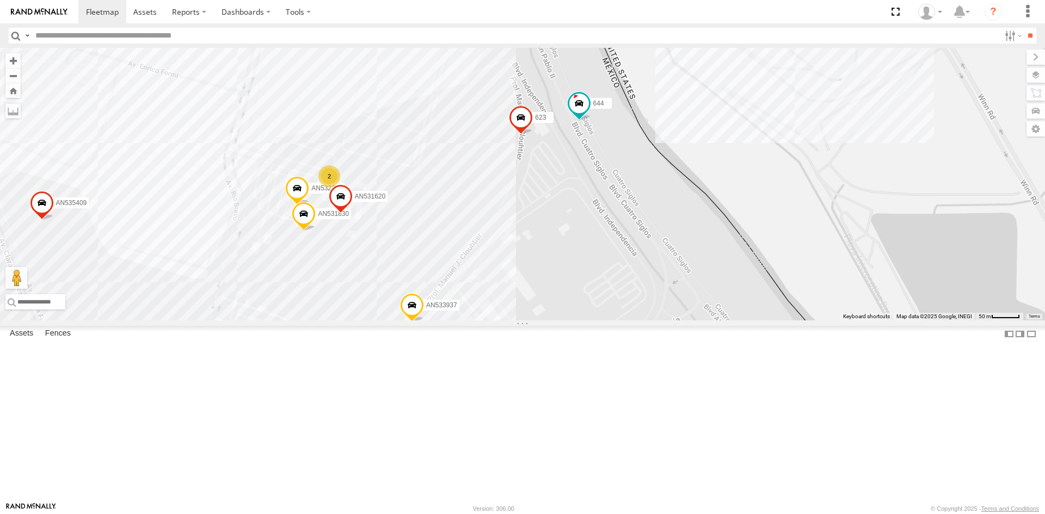
drag, startPoint x: 505, startPoint y: 335, endPoint x: 529, endPoint y: 260, distance: 78.3
click at [529, 262] on div "AN533937 357660104096649 3487 4000 AN53244 AN534964 L166 AN539011 205 558 AN535…" at bounding box center [522, 184] width 1045 height 273
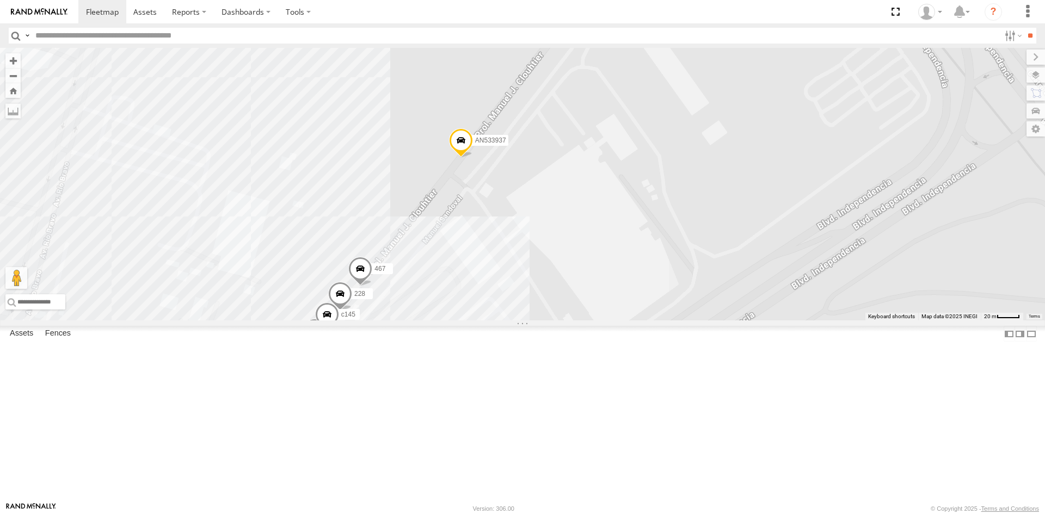
drag, startPoint x: 408, startPoint y: 393, endPoint x: 419, endPoint y: 317, distance: 77.5
click at [419, 319] on div "AN533937 AN532390 3485186707C0 AN539011 AN535409 AN531830 623 AN531620 01591000…" at bounding box center [522, 184] width 1045 height 273
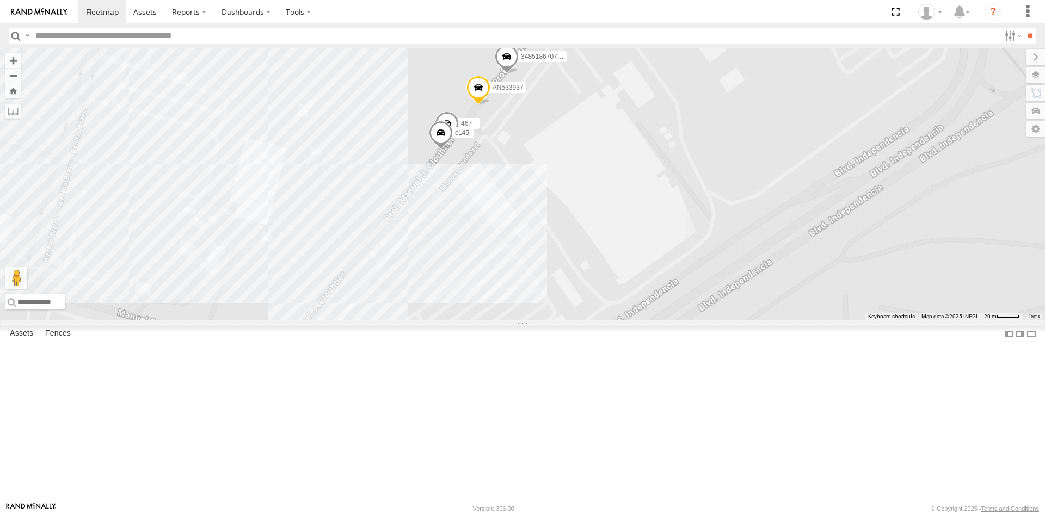
drag, startPoint x: 444, startPoint y: 344, endPoint x: 471, endPoint y: 319, distance: 36.5
click at [471, 320] on div "AN533937 228 467 c145 3485186707C0" at bounding box center [522, 184] width 1045 height 273
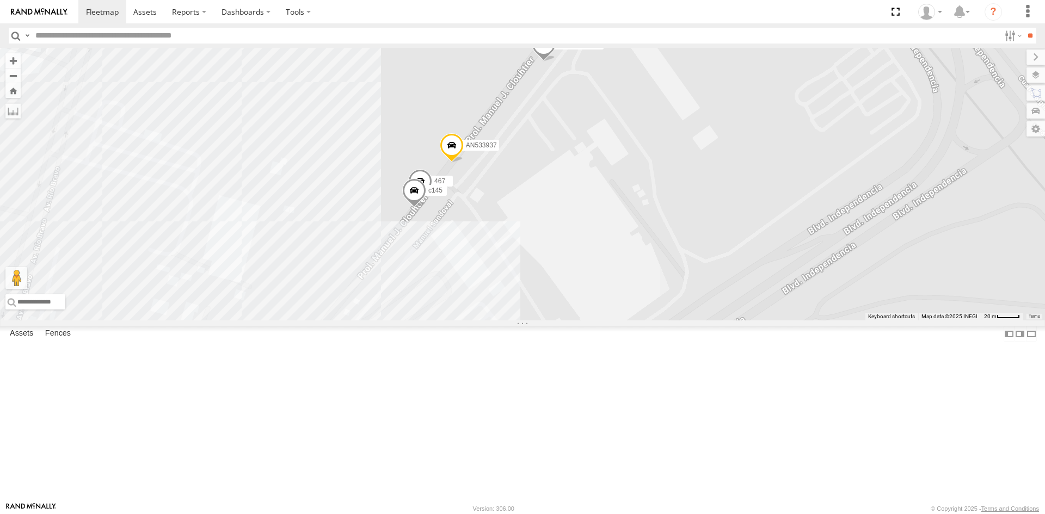
drag, startPoint x: 645, startPoint y: 285, endPoint x: 605, endPoint y: 368, distance: 92.2
click at [605, 320] on div "AN533937 228 467 c145 3485186707C0" at bounding box center [522, 184] width 1045 height 273
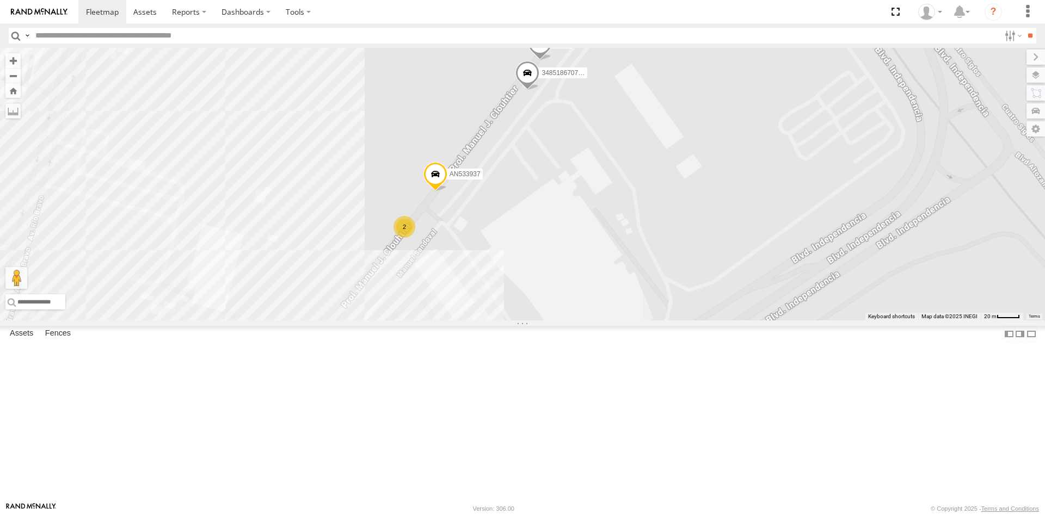
drag, startPoint x: 497, startPoint y: 317, endPoint x: 449, endPoint y: 356, distance: 61.1
click at [462, 320] on div "AN533937 228 3485186707C0 AN531830 2 2" at bounding box center [522, 184] width 1045 height 273
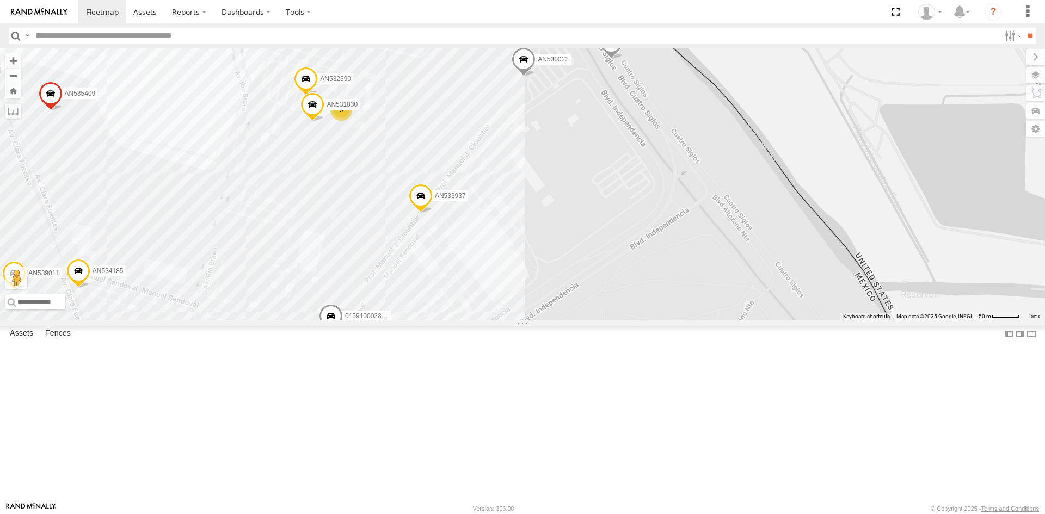
drag, startPoint x: 390, startPoint y: 435, endPoint x: 428, endPoint y: 360, distance: 83.5
click at [413, 320] on div "AN535203 AN531651 015910001811580 ZJ535914 AN533937 357660104096649 3487 AN5364…" at bounding box center [522, 184] width 1045 height 273
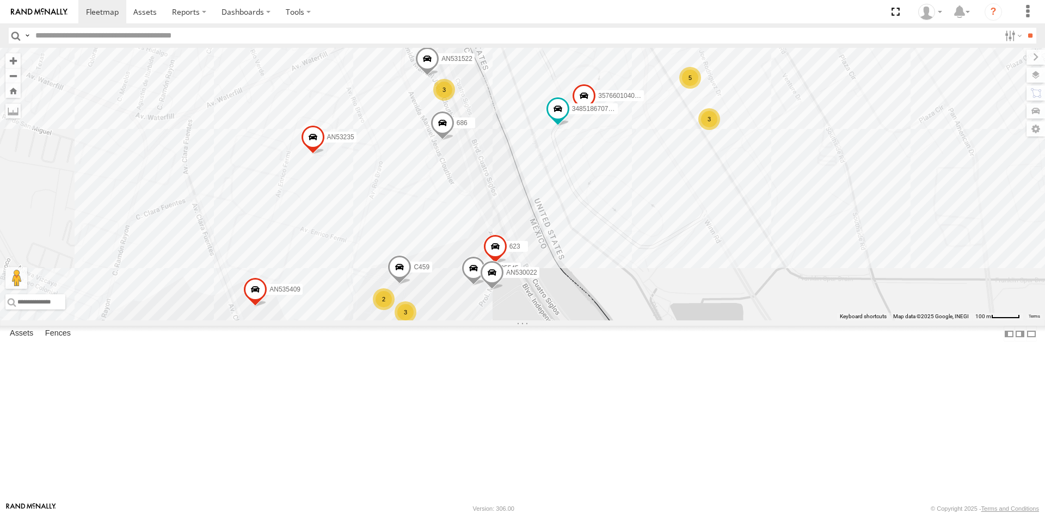
drag, startPoint x: 541, startPoint y: 394, endPoint x: 564, endPoint y: 354, distance: 46.8
click at [564, 320] on div "AN535203 AN531651 015910001811580 ZJ535914 AN531863 AN530970 ZJ533468 AN53575 N…" at bounding box center [522, 184] width 1045 height 273
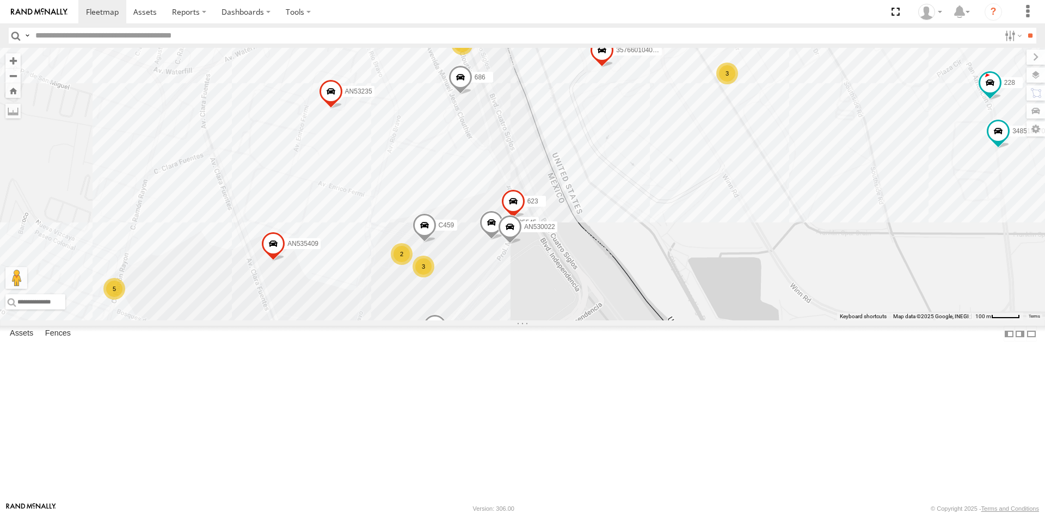
drag, startPoint x: 574, startPoint y: 273, endPoint x: 542, endPoint y: 345, distance: 78.9
click at [542, 320] on div "AN535203 AN531651 015910001811580 ZJ535914 AN531863 AN530970 ZJ533468 AN53575 N…" at bounding box center [522, 184] width 1045 height 273
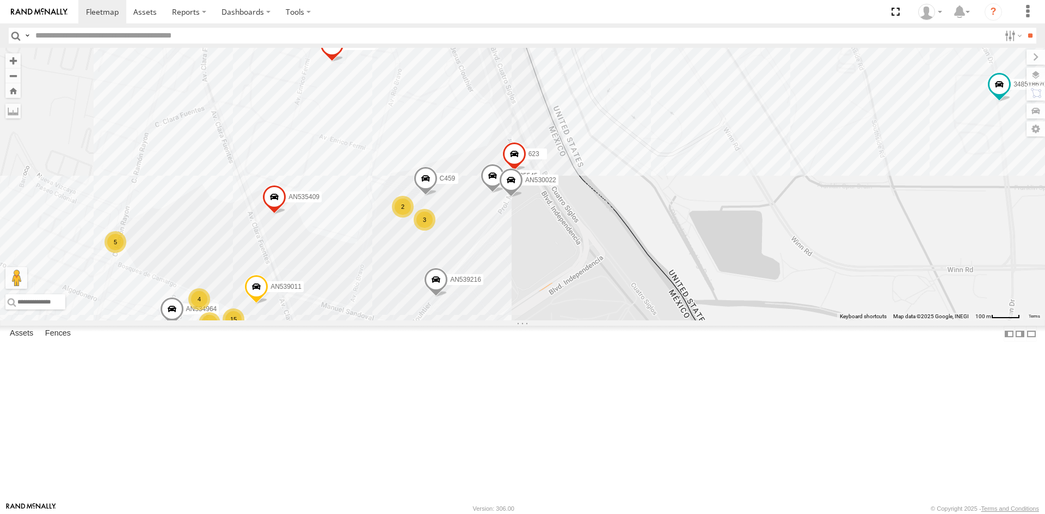
drag, startPoint x: 489, startPoint y: 412, endPoint x: 485, endPoint y: 383, distance: 29.6
click at [485, 320] on div "228 357660104096649 467 3485186707C0 AN534964 AN535545 AN539011 4078 AN535409 3…" at bounding box center [522, 184] width 1045 height 273
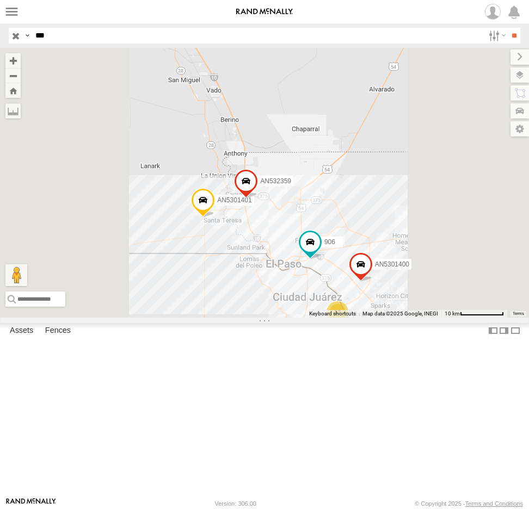
drag, startPoint x: 73, startPoint y: 38, endPoint x: -1, endPoint y: 38, distance: 74.0
click at [0, 38] on html at bounding box center [264, 254] width 529 height 509
type input "****"
click at [508, 28] on input "**" at bounding box center [514, 36] width 13 height 16
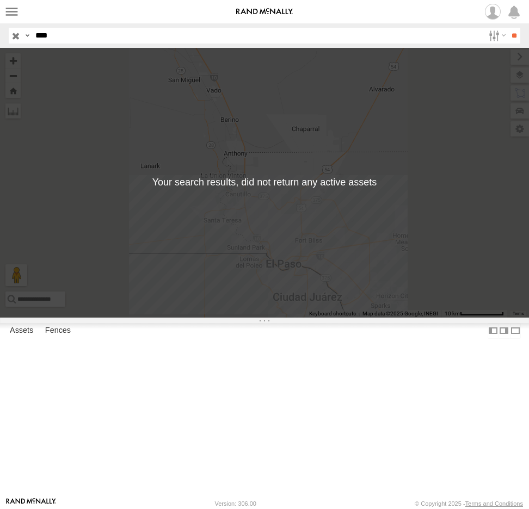
click at [0, 0] on label at bounding box center [0, 0] width 0 height 0
click at [0, 0] on span at bounding box center [0, 0] width 0 height 0
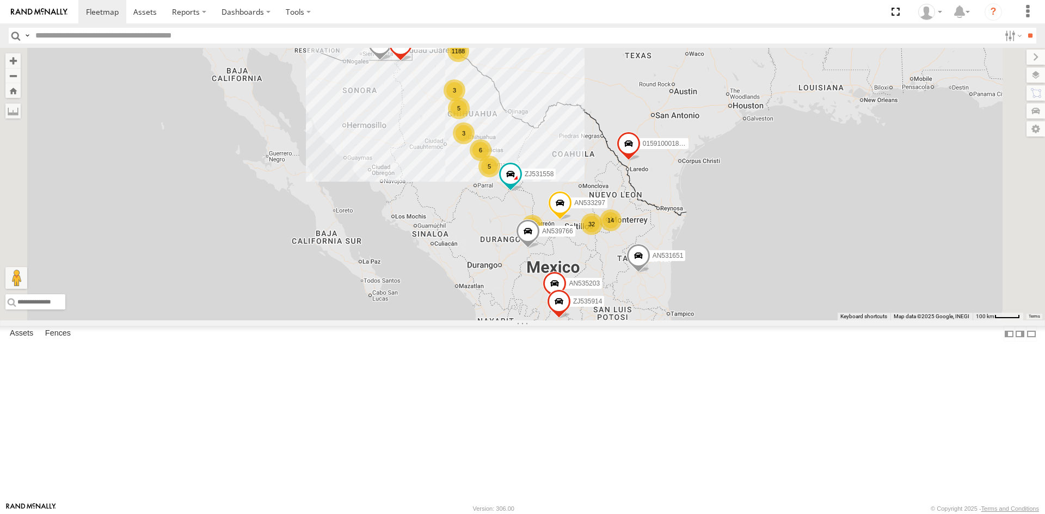
drag, startPoint x: 561, startPoint y: 255, endPoint x: 561, endPoint y: 309, distance: 54.4
click at [559, 320] on div "1188 32 8 5 4 6 3 14 AN539297 3 2 ZJ531558 7 AN535203 5 AN531651 01591000181158…" at bounding box center [522, 184] width 1045 height 273
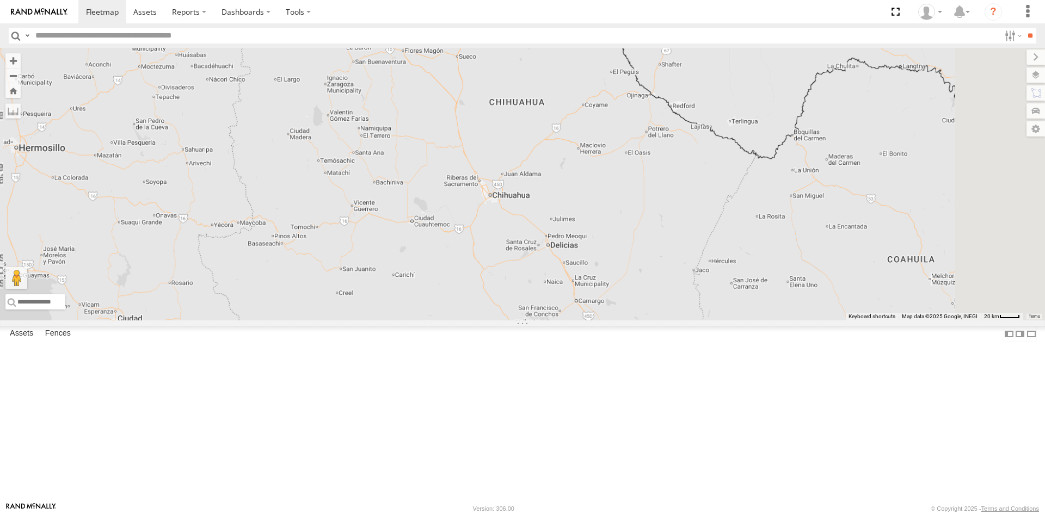
drag, startPoint x: 619, startPoint y: 159, endPoint x: 612, endPoint y: 323, distance: 163.4
click at [614, 319] on div "AN535203 AN531651 015910001811580 ZJ535914 AN539766" at bounding box center [522, 184] width 1045 height 273
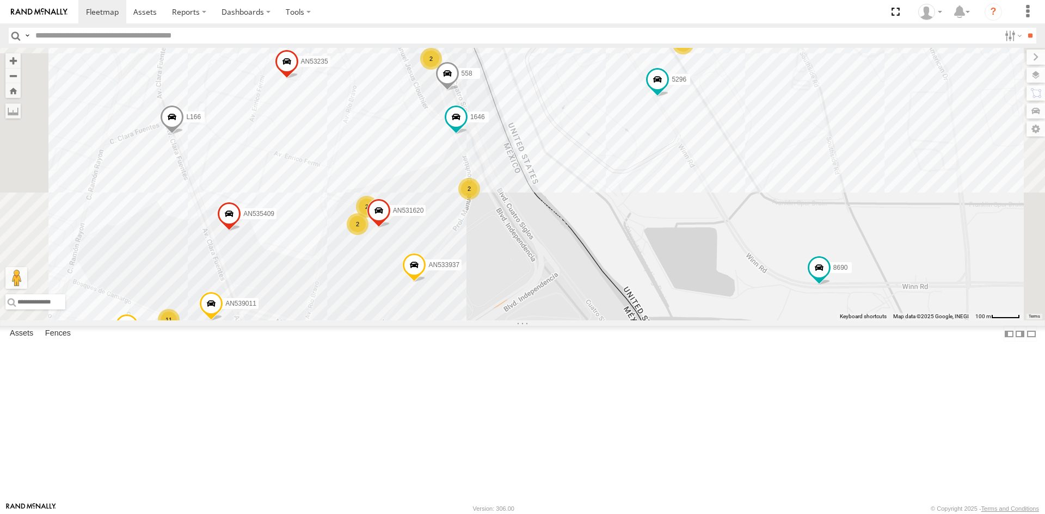
drag, startPoint x: 672, startPoint y: 240, endPoint x: 632, endPoint y: 336, distance: 104.4
click at [632, 320] on div "AN535203 AN531651 015910001811580 ZJ535914 AN539766 AN531631 AN539297 AN53034 A…" at bounding box center [522, 184] width 1045 height 273
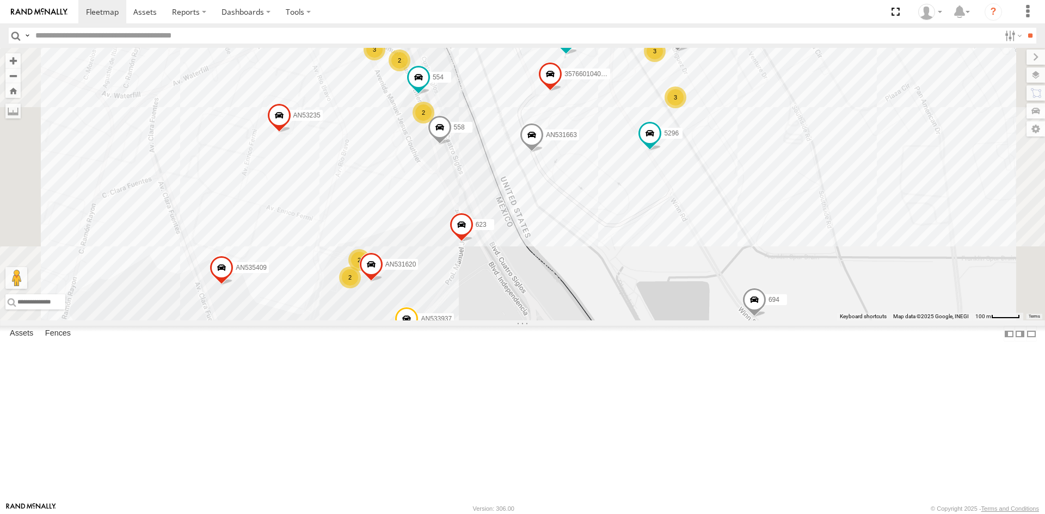
drag, startPoint x: 647, startPoint y: 294, endPoint x: 670, endPoint y: 342, distance: 53.3
click at [665, 320] on div "AN533937 357660104096649 558 AN535409 5296 555 623 AN531663 AN53235 813 0159100…" at bounding box center [522, 184] width 1045 height 273
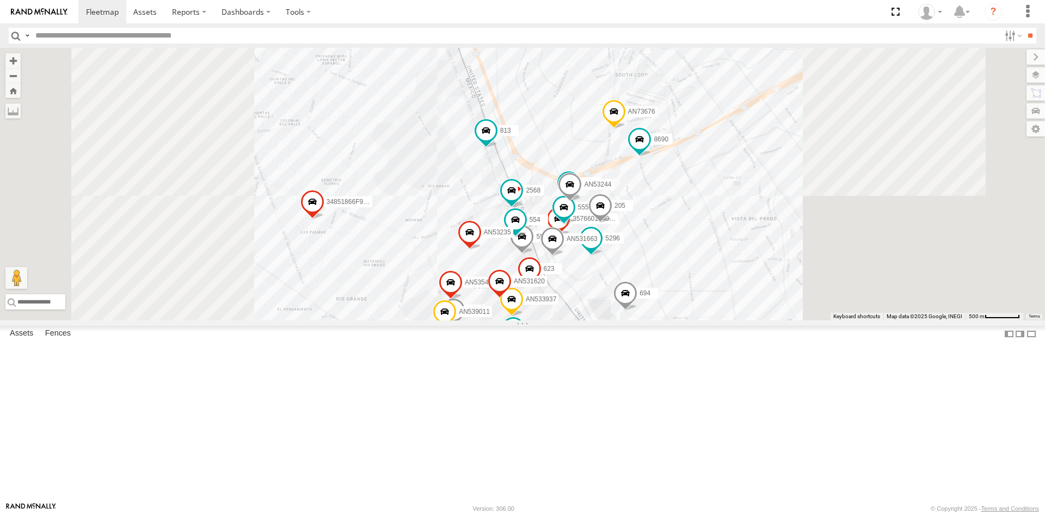
drag, startPoint x: 575, startPoint y: 239, endPoint x: 687, endPoint y: 402, distance: 197.4
click at [684, 320] on div "AN533937 357660104096649 558 AN535409 5296 555 623 AN531663 AN53235 34851866F93…" at bounding box center [522, 184] width 1045 height 273
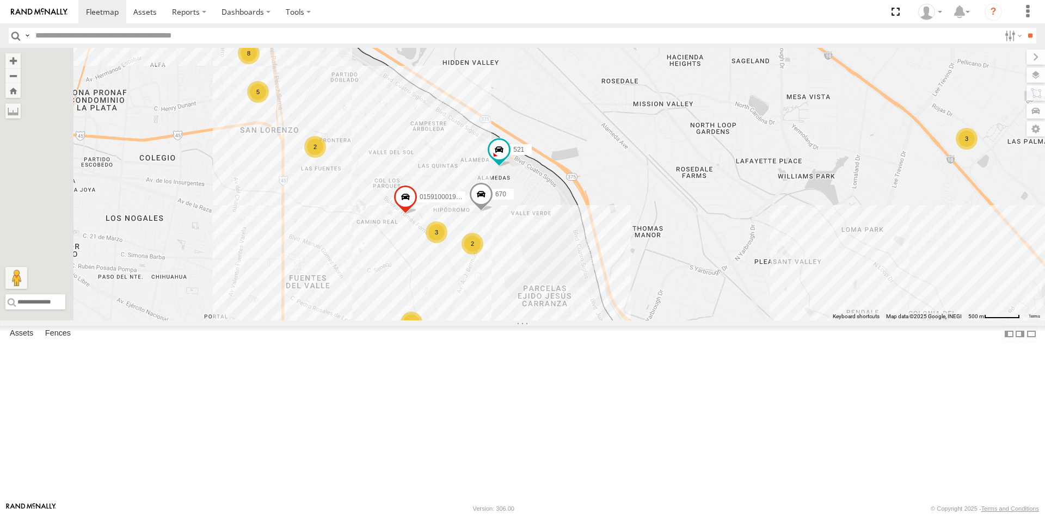
click at [493, 211] on span at bounding box center [481, 196] width 24 height 29
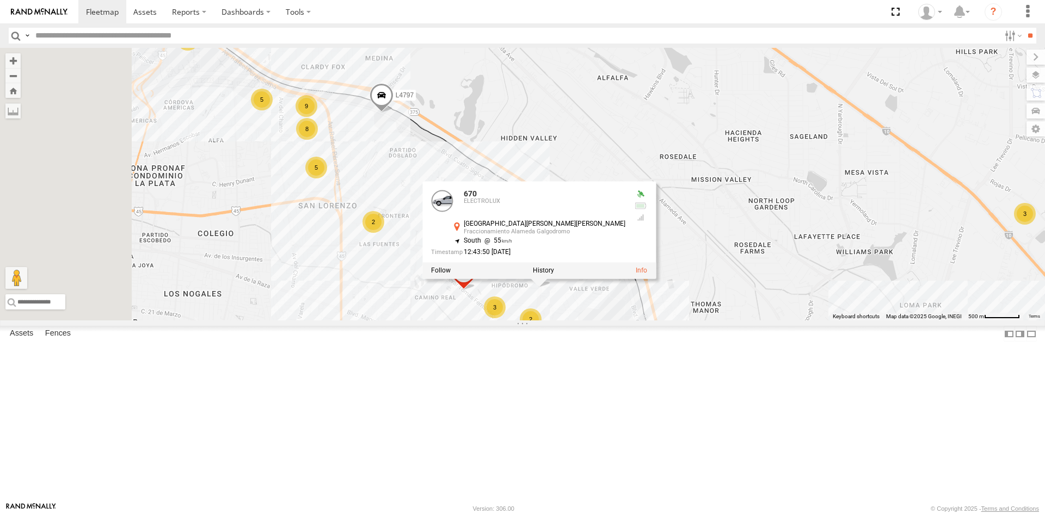
drag, startPoint x: 510, startPoint y: 235, endPoint x: 573, endPoint y: 290, distance: 84.1
click at [573, 290] on div "AN533937 357660104096649 558 AN535409 5296 555 623 AN531663 AN53235 34851866F93…" at bounding box center [522, 184] width 1045 height 273
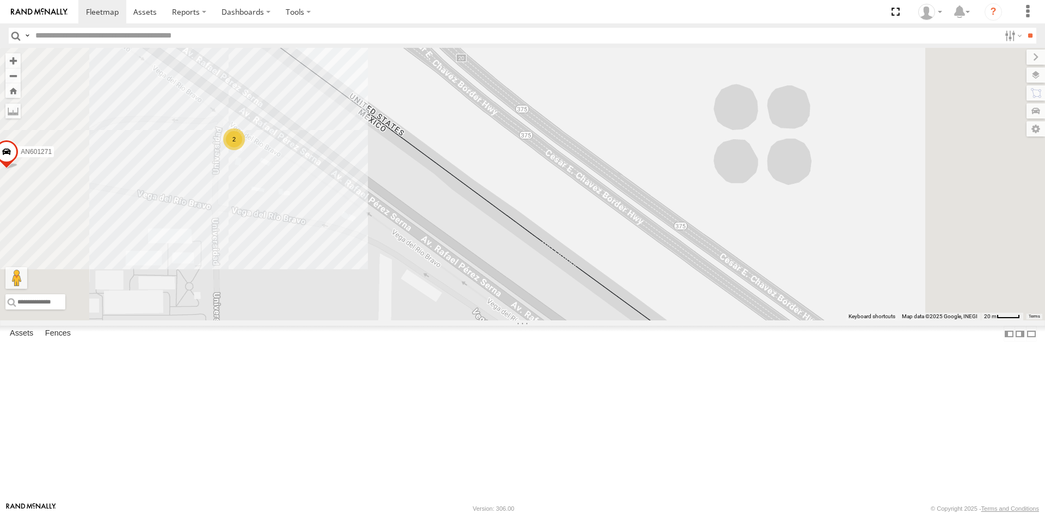
drag, startPoint x: 390, startPoint y: 244, endPoint x: 426, endPoint y: 280, distance: 50.8
click at [426, 280] on div "AN533937 357660104096649 558 AN535409 5296 555 623 AN531663 AN53235 34851866F93…" at bounding box center [522, 184] width 1045 height 273
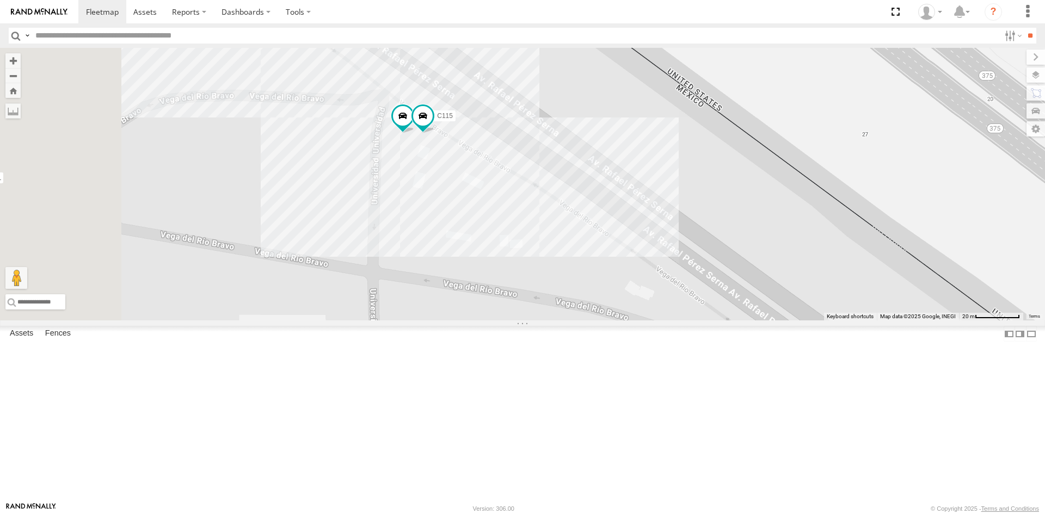
drag, startPoint x: 455, startPoint y: 256, endPoint x: 580, endPoint y: 262, distance: 125.3
click at [580, 262] on div "AN533937 357660104096649 558 AN535409 5296 555 623 AN531663 AN53235 34851866F93…" at bounding box center [522, 184] width 1045 height 273
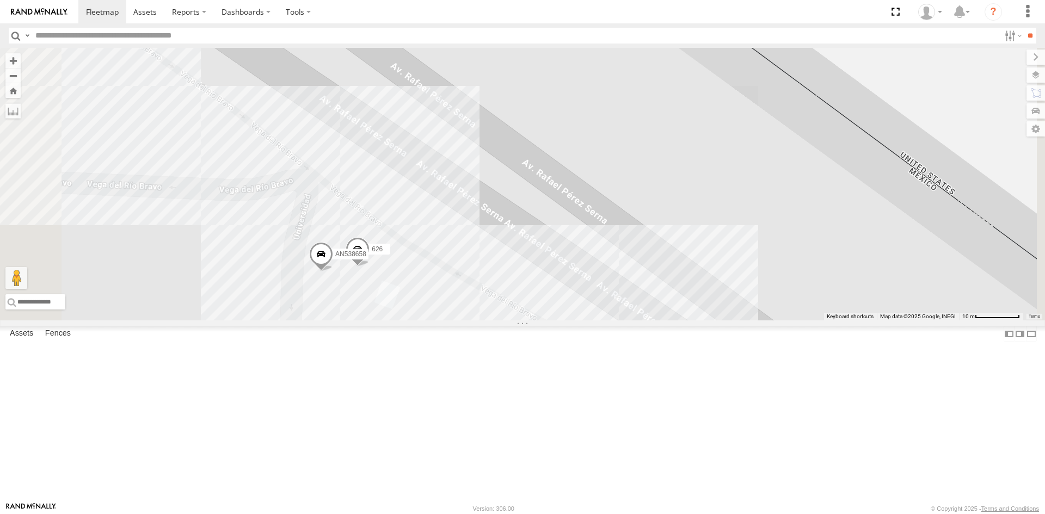
drag, startPoint x: 573, startPoint y: 279, endPoint x: 584, endPoint y: 256, distance: 25.6
click at [602, 229] on div "AN601271 626 AN538658" at bounding box center [522, 184] width 1045 height 273
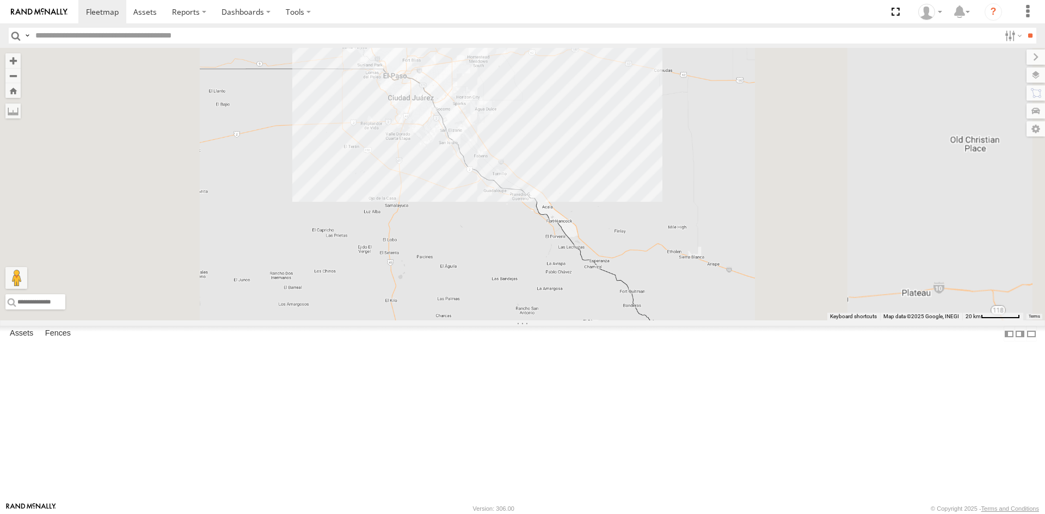
drag, startPoint x: 555, startPoint y: 116, endPoint x: 551, endPoint y: 183, distance: 67.0
click at [552, 183] on div "AN535203 AN531651 015910001811580 ZJ535914" at bounding box center [522, 184] width 1045 height 273
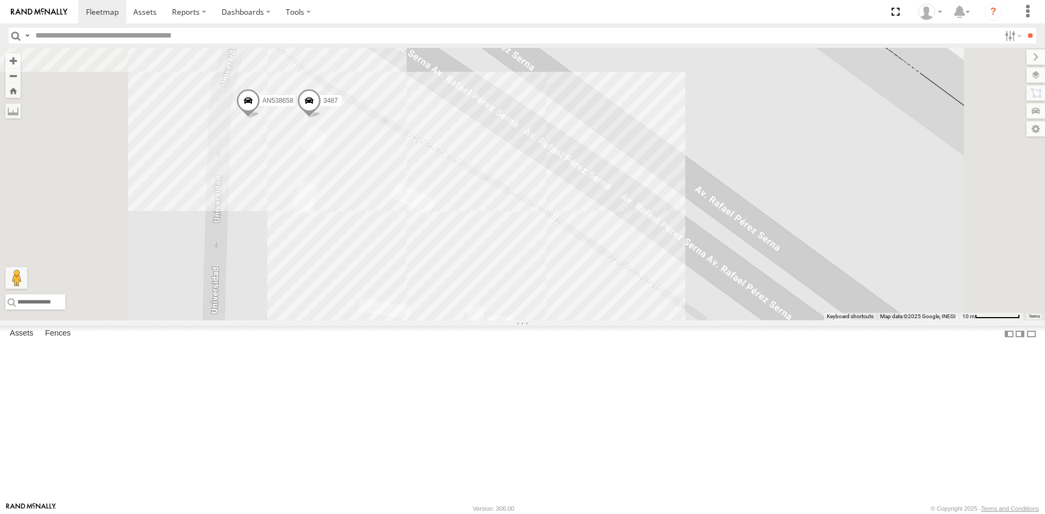
drag, startPoint x: 497, startPoint y: 221, endPoint x: 519, endPoint y: 242, distance: 30.4
click at [519, 242] on div "AN535203 AN531651 015910001811580 ZJ535914 AN5310637 659 015910001985509 AN5388…" at bounding box center [522, 184] width 1045 height 273
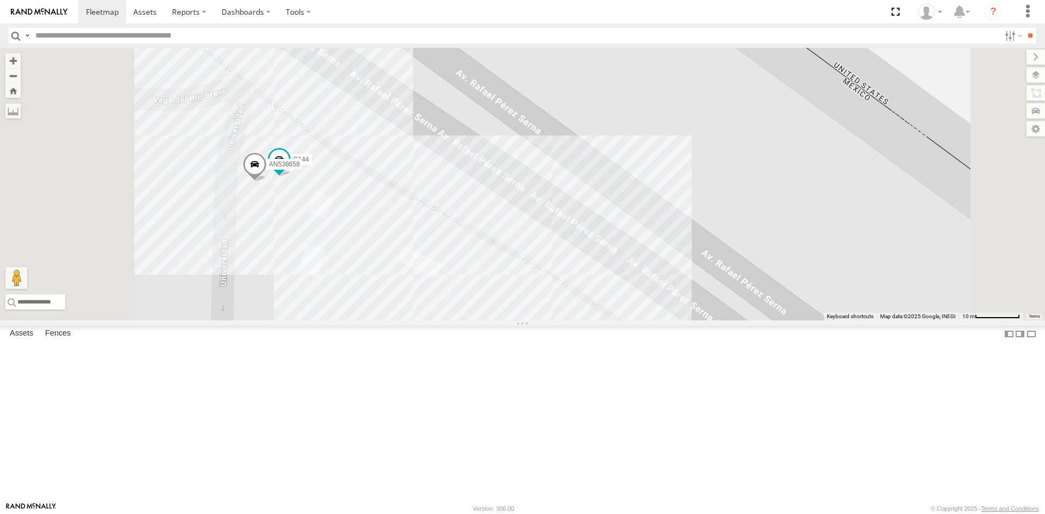
drag, startPoint x: 441, startPoint y: 288, endPoint x: 447, endPoint y: 288, distance: 5.5
click at [448, 290] on div "AN535203 AN531651 015910001811580 ZJ535914 AN5310637 659 015910001985509 AN5388…" at bounding box center [522, 184] width 1045 height 273
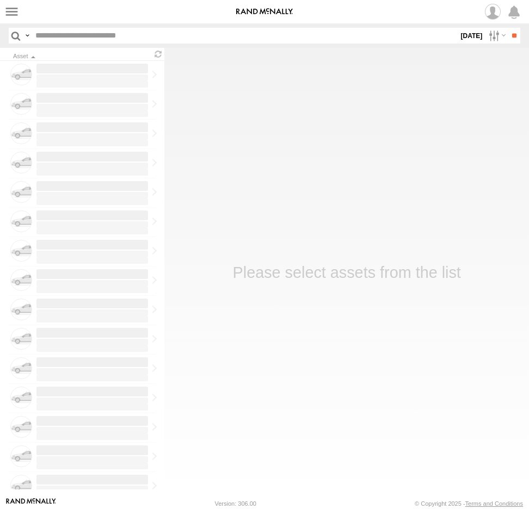
click at [72, 36] on input "text" at bounding box center [244, 36] width 427 height 16
type input "****"
click at [508, 28] on input "**" at bounding box center [514, 36] width 13 height 16
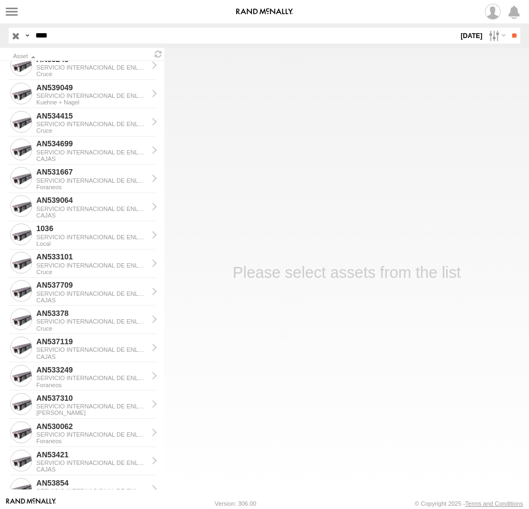
scroll to position [598, 0]
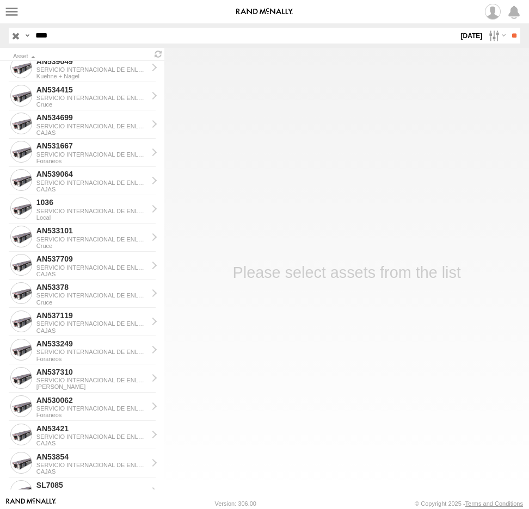
click at [464, 32] on label "[DATE]" at bounding box center [472, 36] width 26 height 16
click at [0, 0] on label at bounding box center [0, 0] width 0 height 0
click at [509, 34] on input "**" at bounding box center [514, 36] width 13 height 16
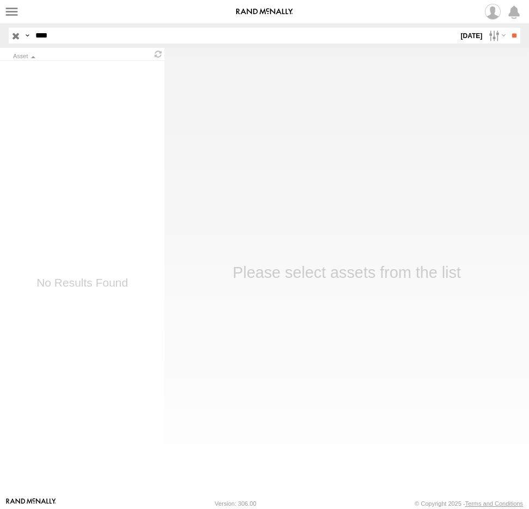
click at [61, 39] on input "****" at bounding box center [244, 36] width 427 height 16
click at [0, 0] on span at bounding box center [0, 0] width 0 height 0
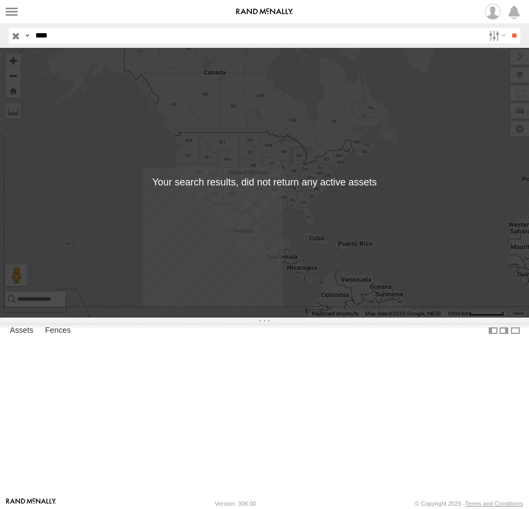
drag, startPoint x: 70, startPoint y: 33, endPoint x: -21, endPoint y: 37, distance: 91.0
click at [0, 37] on html at bounding box center [264, 254] width 529 height 509
type input "***"
click at [508, 28] on input "**" at bounding box center [514, 36] width 13 height 16
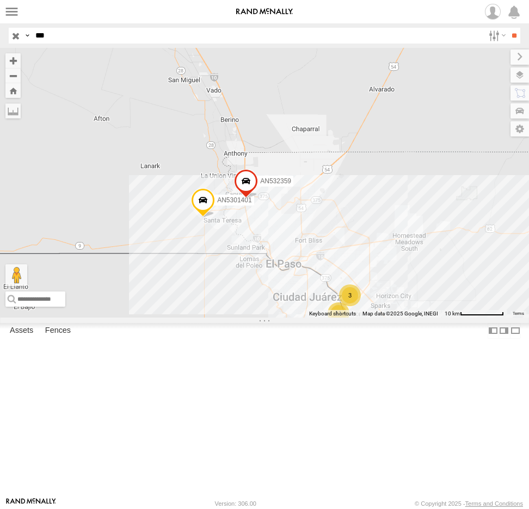
click at [0, 0] on span at bounding box center [0, 0] width 0 height 0
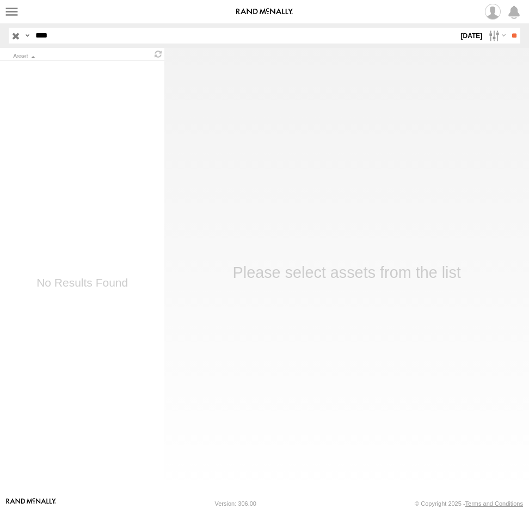
drag, startPoint x: 65, startPoint y: 37, endPoint x: -7, endPoint y: 38, distance: 72.4
click at [0, 38] on html at bounding box center [264, 254] width 529 height 509
type input "***"
click at [508, 28] on input "**" at bounding box center [514, 36] width 13 height 16
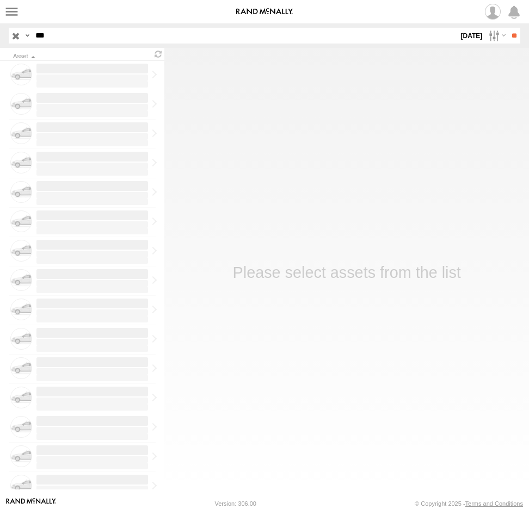
click at [465, 35] on label "8 Aug 25" at bounding box center [472, 36] width 26 height 16
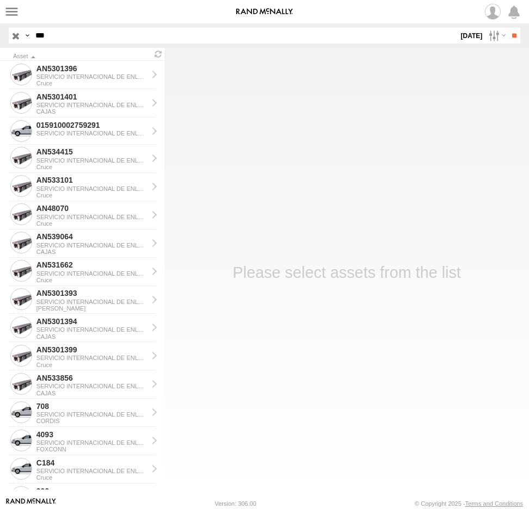
click at [0, 0] on label at bounding box center [0, 0] width 0 height 0
click at [511, 37] on input "**" at bounding box center [514, 36] width 13 height 16
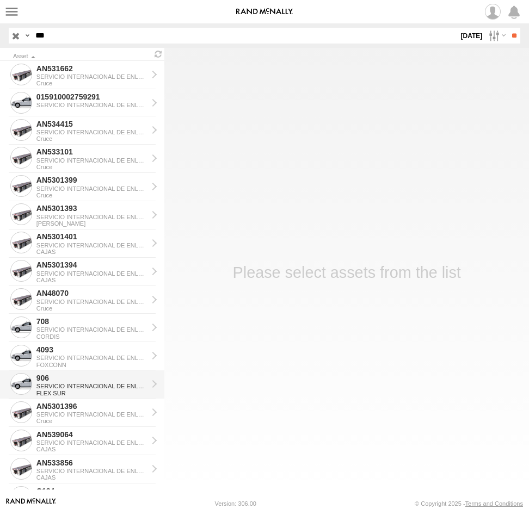
click at [71, 382] on div "906" at bounding box center [92, 378] width 112 height 10
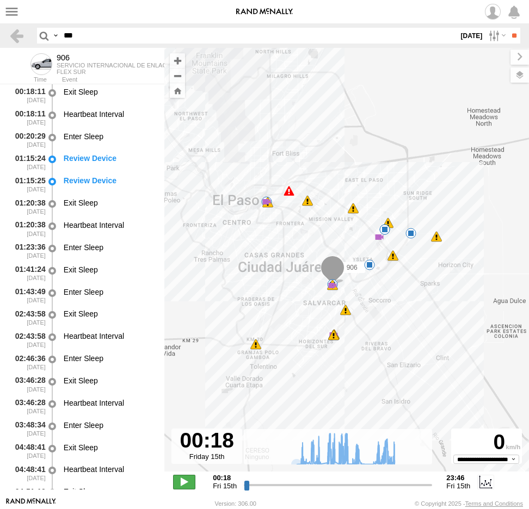
click at [188, 486] on span at bounding box center [184, 482] width 22 height 14
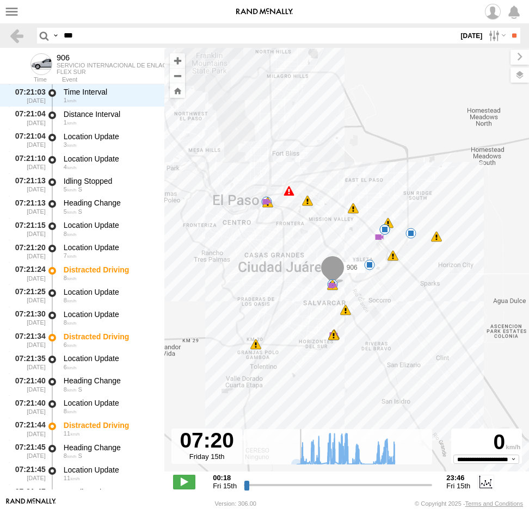
scroll to position [3401, 0]
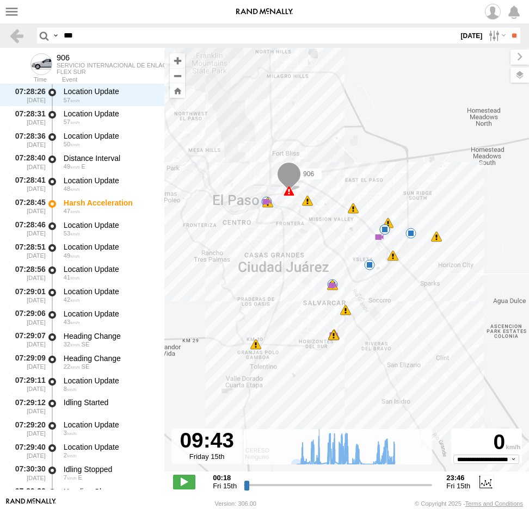
drag, startPoint x: 248, startPoint y: 486, endPoint x: 319, endPoint y: 489, distance: 71.9
click at [319, 489] on input "range" at bounding box center [338, 485] width 188 height 10
click at [186, 480] on span at bounding box center [184, 482] width 22 height 14
type input "**********"
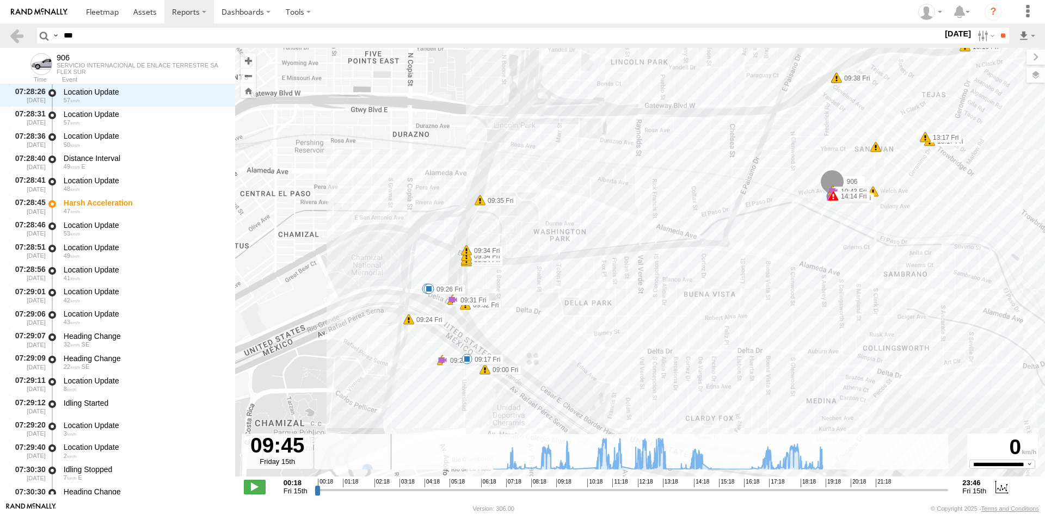
drag, startPoint x: 786, startPoint y: 238, endPoint x: 708, endPoint y: 286, distance: 91.1
click at [528, 286] on div "906 11:39 Fri 11:40 Fri 12:58 Fri 14:14 Fri 18:00 Fri 18:00 Fri 18:00 Fri 18:00…" at bounding box center [640, 268] width 810 height 440
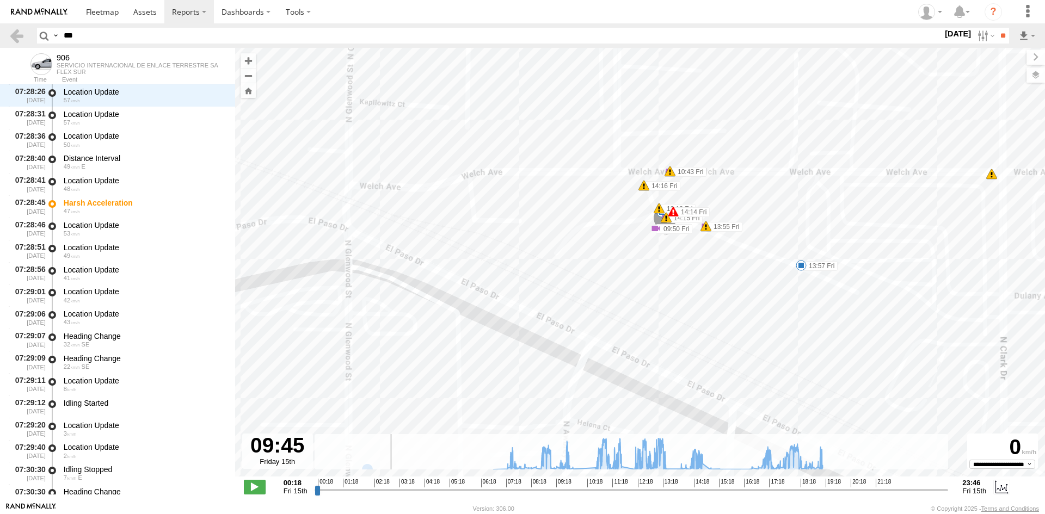
drag, startPoint x: 726, startPoint y: 256, endPoint x: 663, endPoint y: 308, distance: 82.3
click at [528, 308] on div "906 11:39 Fri 11:40 Fri 12:58 Fri 14:14 Fri 18:00 Fri 18:00 Fri 18:00 Fri 18:00…" at bounding box center [640, 268] width 810 height 440
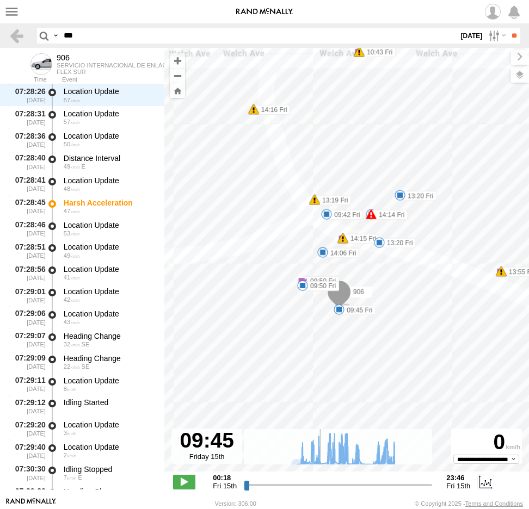
click at [311, 275] on div "906 11:39 Fri 11:40 Fri 12:58 Fri 14:14 Fri 18:00 Fri 18:00 Fri 18:00 Fri 18:00…" at bounding box center [346, 265] width 365 height 435
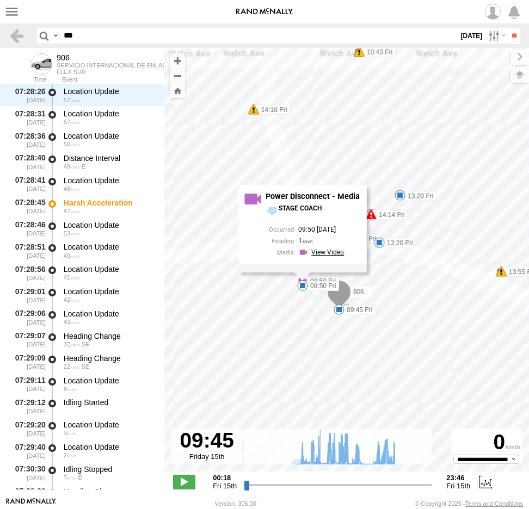
click at [321, 252] on link at bounding box center [322, 253] width 49 height 10
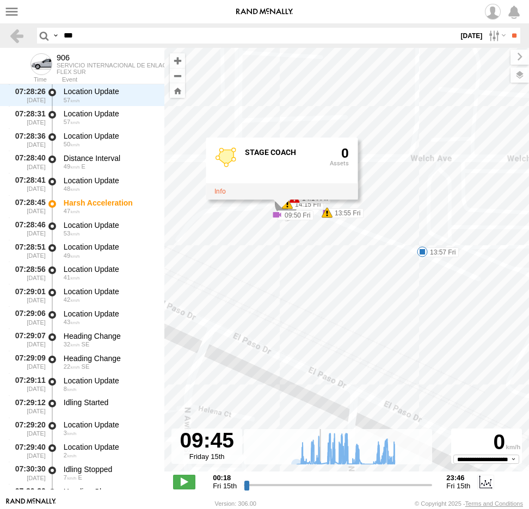
drag, startPoint x: 365, startPoint y: 342, endPoint x: 338, endPoint y: 264, distance: 82.9
click at [338, 267] on div "906 11:39 Fri 11:40 Fri 12:58 Fri 14:14 Fri 18:00 Fri 18:00 Fri 18:00 Fri 18:00…" at bounding box center [346, 265] width 365 height 435
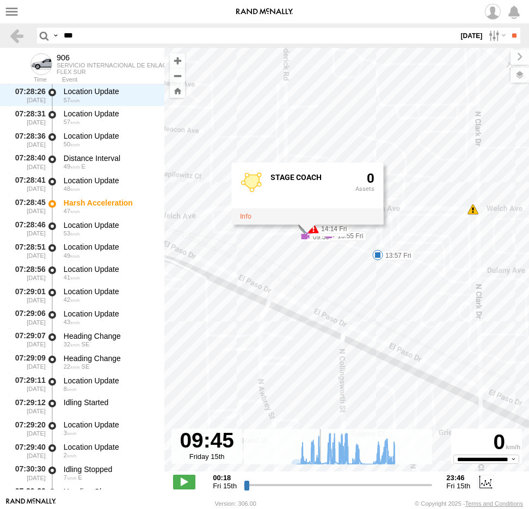
drag, startPoint x: 339, startPoint y: 264, endPoint x: 342, endPoint y: 346, distance: 81.7
click at [342, 346] on div "906 11:39 Fri 11:40 Fri 12:58 Fri 14:14 Fri 18:00 Fri 18:00 Fri 18:00 Fri 18:00…" at bounding box center [346, 265] width 365 height 435
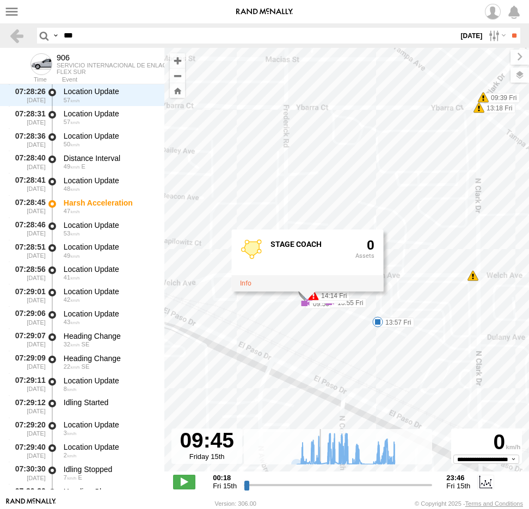
click at [392, 243] on div "906 11:39 Fri 11:40 Fri 12:58 Fri 14:14 Fri 18:00 Fri 18:00 Fri 18:00 Fri 18:00…" at bounding box center [346, 265] width 365 height 435
click at [326, 215] on div "906 11:39 Fri 11:40 Fri 12:58 Fri 14:14 Fri 18:00 Fri 18:00 Fri 18:00 Fri 18:00…" at bounding box center [346, 265] width 365 height 435
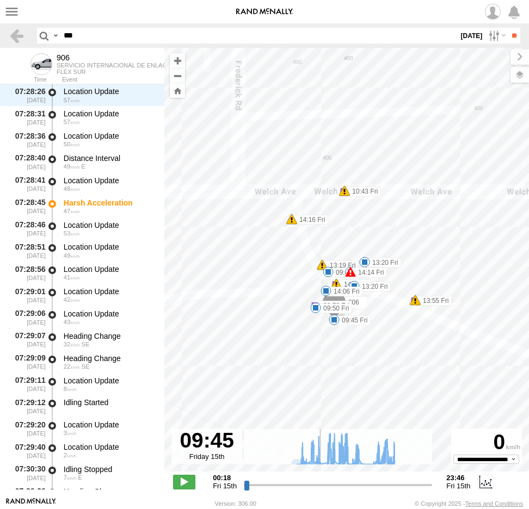
click at [0, 0] on span at bounding box center [0, 0] width 0 height 0
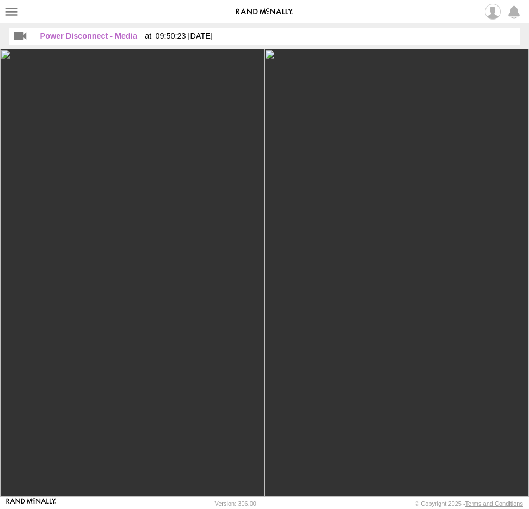
click at [165, 274] on img at bounding box center [132, 273] width 264 height 448
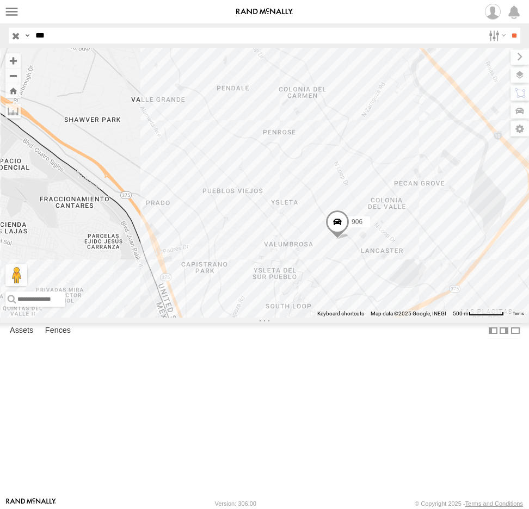
click at [338, 239] on span at bounding box center [337, 224] width 24 height 29
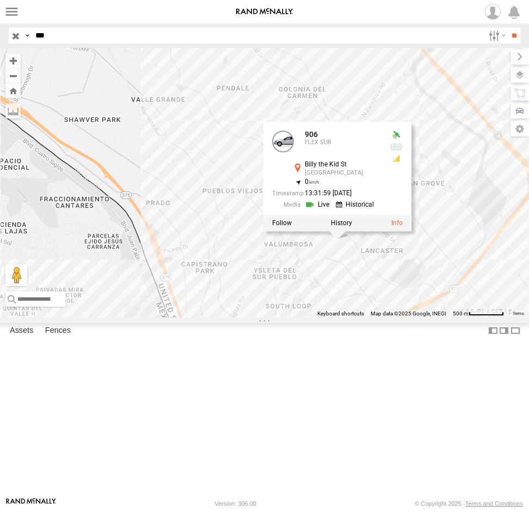
click at [359, 210] on link at bounding box center [356, 205] width 41 height 10
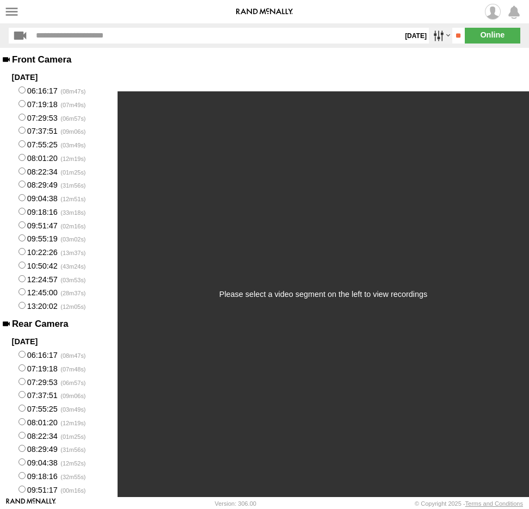
click at [434, 34] on label at bounding box center [440, 36] width 23 height 16
click at [0, 0] on label at bounding box center [0, 0] width 0 height 0
click at [457, 35] on input "**" at bounding box center [458, 36] width 13 height 16
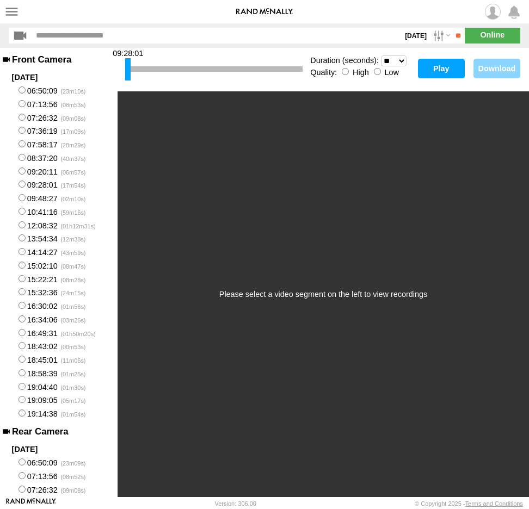
click at [400, 61] on select "* ** ** ** ** ** ** *** *** *** ***" at bounding box center [394, 60] width 26 height 11
select select "**"
click at [381, 55] on select "* ** ** ** ** ** ** *** *** *** ***" at bounding box center [394, 60] width 26 height 11
click at [444, 64] on button "Play" at bounding box center [441, 69] width 47 height 20
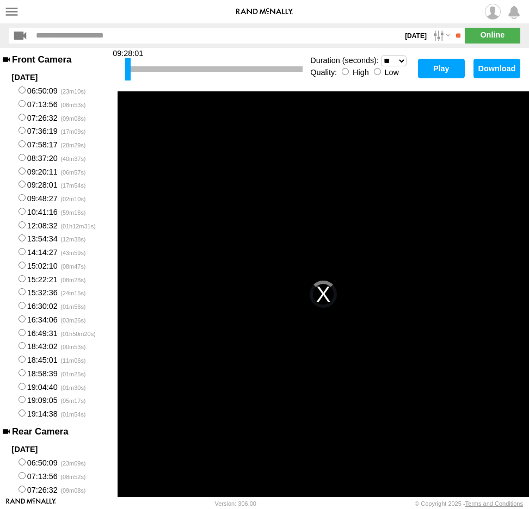
click at [436, 66] on button "Play" at bounding box center [441, 69] width 47 height 20
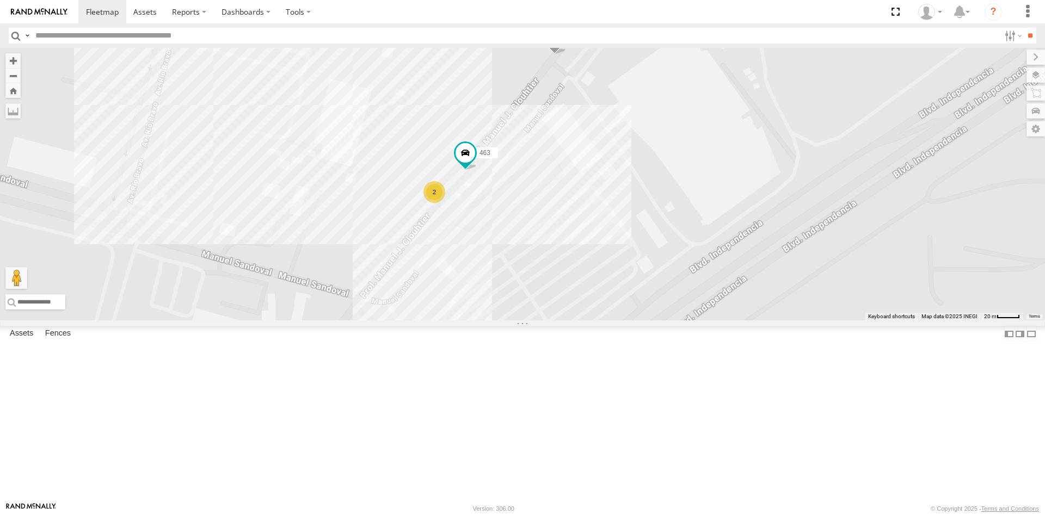
drag, startPoint x: 563, startPoint y: 244, endPoint x: 445, endPoint y: 392, distance: 189.0
click at [449, 320] on div "AN532390 AN535545 AN539011 AN535409 AN53003 AN531830 623 AN539216 C459 TSK9-471…" at bounding box center [522, 184] width 1045 height 273
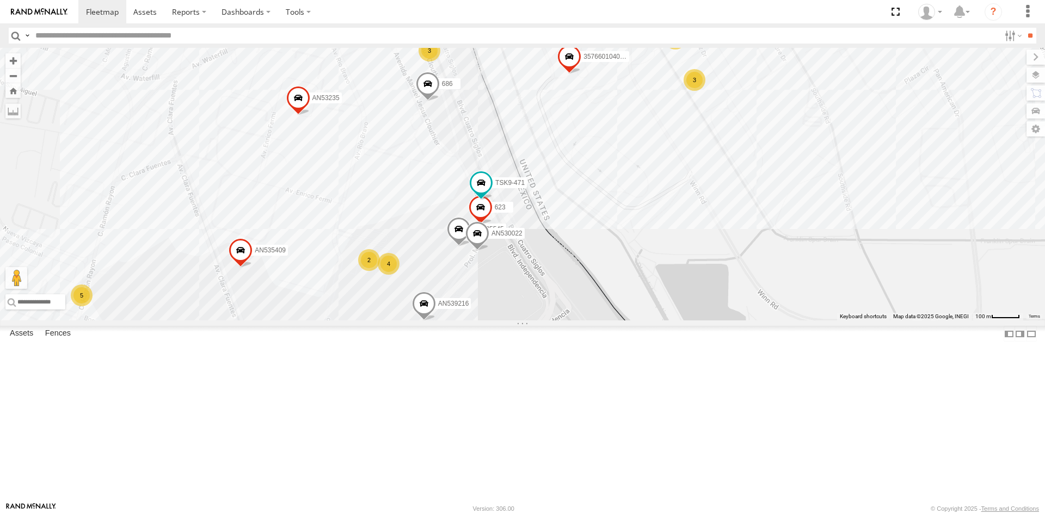
drag, startPoint x: 546, startPoint y: 280, endPoint x: 554, endPoint y: 308, distance: 29.8
click at [554, 308] on div "357660104096649 8662 467 AN534964 AN535545 AN539011 4078 AN535409 3963 623 AN53…" at bounding box center [522, 184] width 1045 height 273
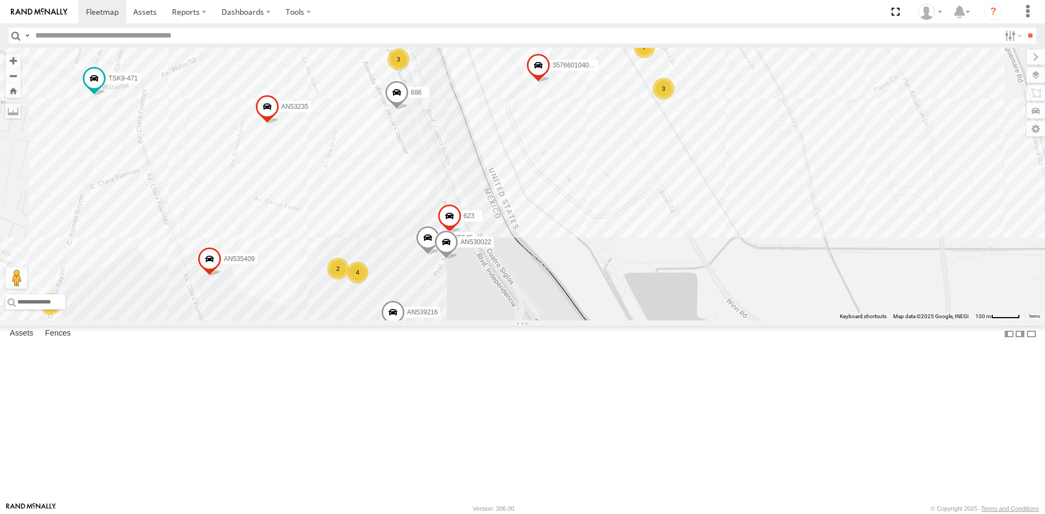
drag, startPoint x: 540, startPoint y: 254, endPoint x: 508, endPoint y: 264, distance: 33.7
click at [508, 264] on div "357660104096649 8662 467 AN534964 AN535545 AN539011 4078 AN535409 3963 623 AN53…" at bounding box center [522, 184] width 1045 height 273
